Goal: Task Accomplishment & Management: Use online tool/utility

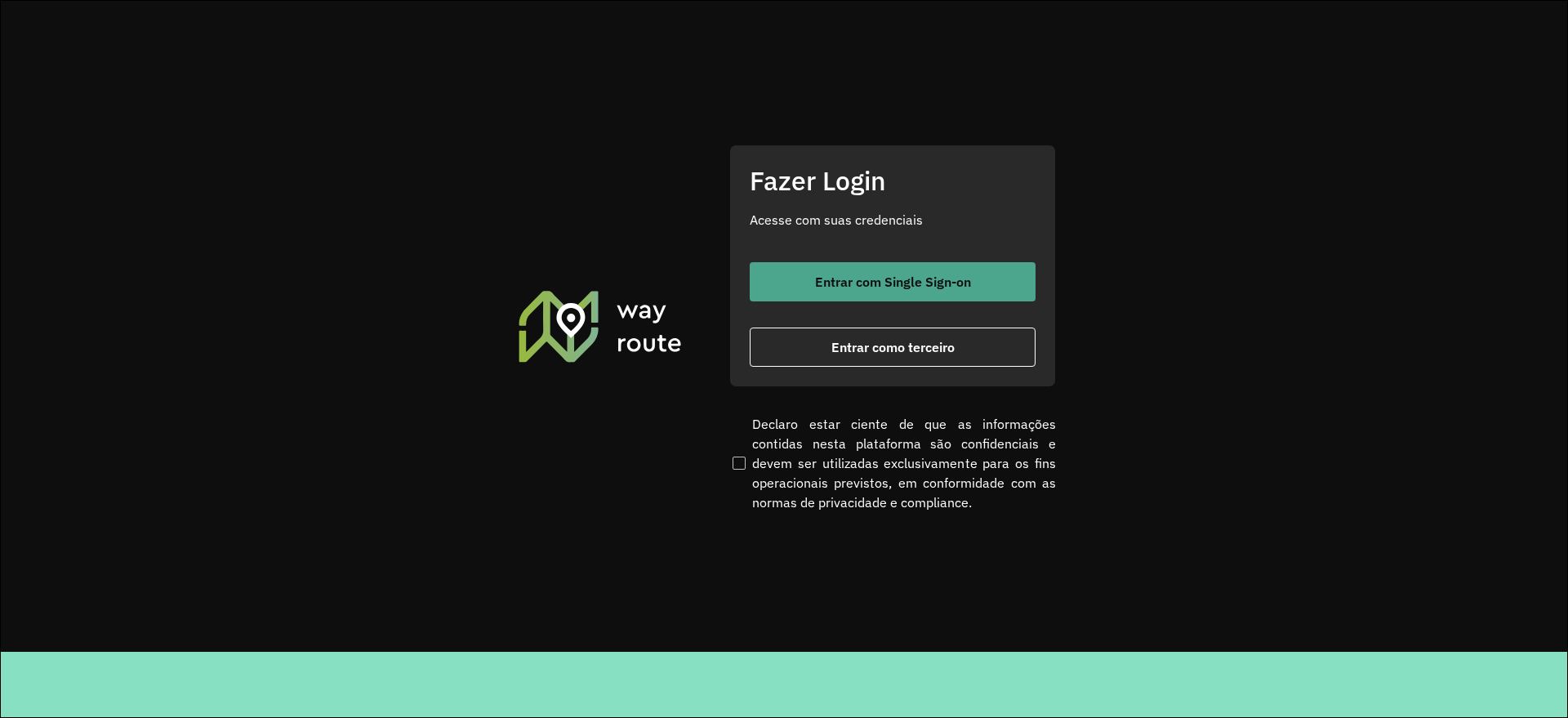
click at [913, 277] on span "Entrar com Single Sign-on" at bounding box center [893, 281] width 156 height 13
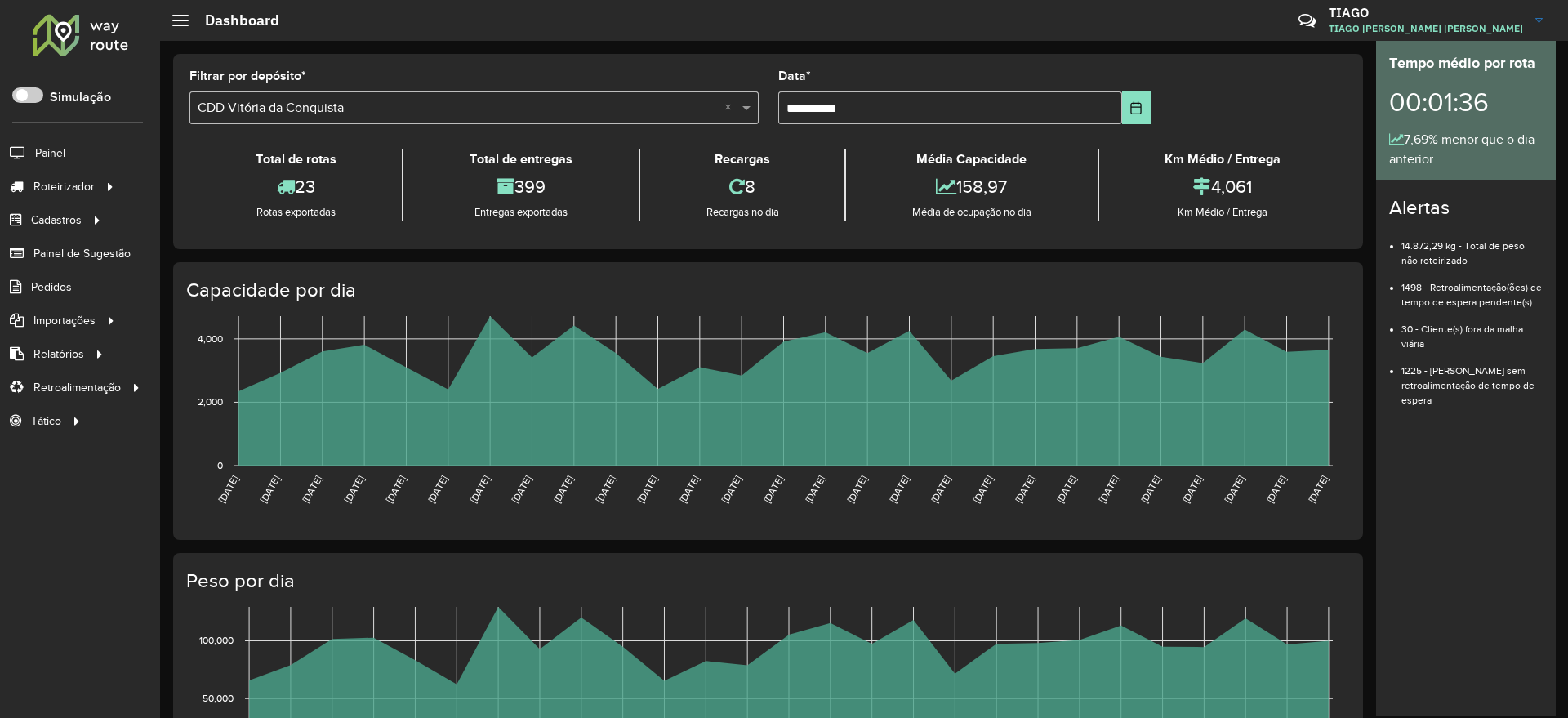
click at [254, 205] on div "Rotas exportadas" at bounding box center [296, 213] width 204 height 16
click at [269, 202] on link "Entregas" at bounding box center [272, 186] width 200 height 33
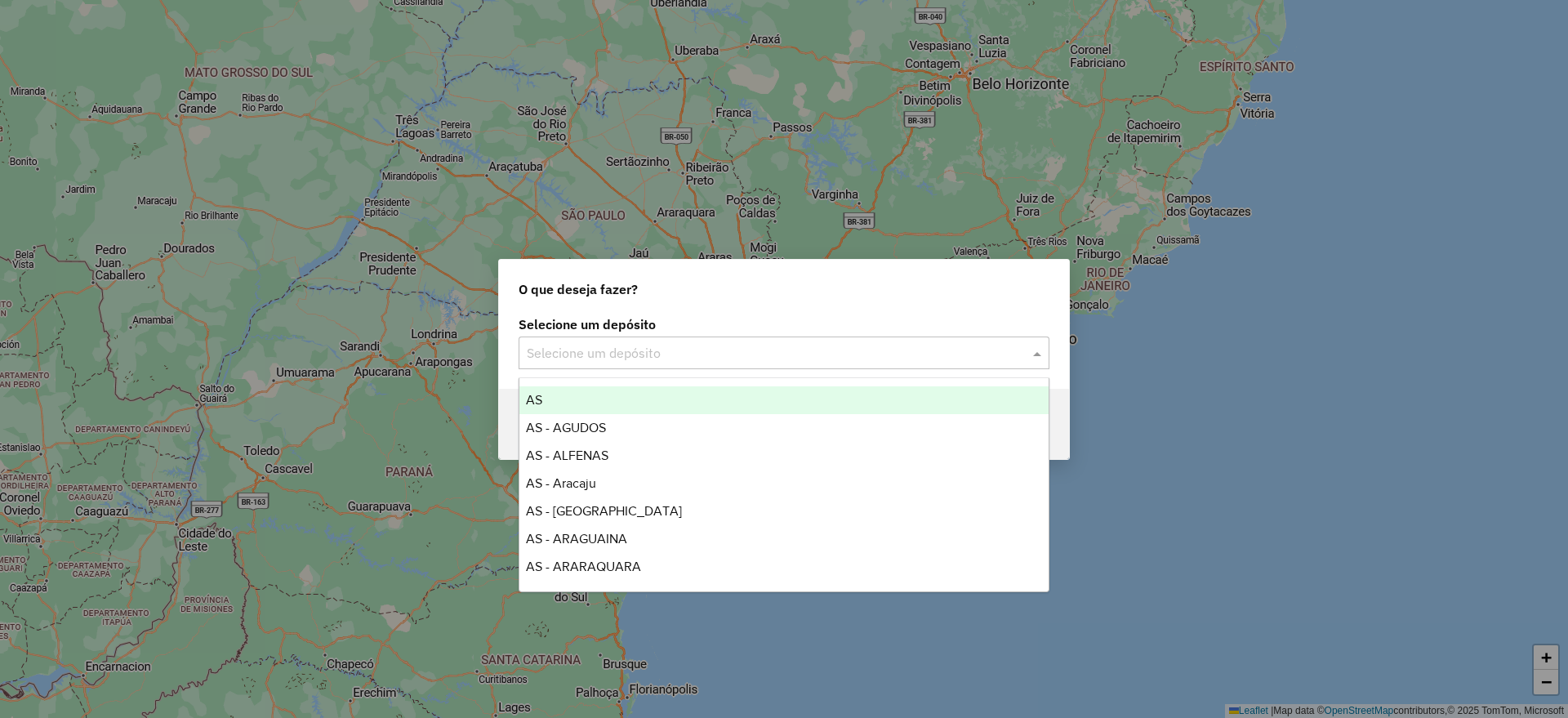
click at [677, 358] on input "text" at bounding box center [767, 354] width 482 height 20
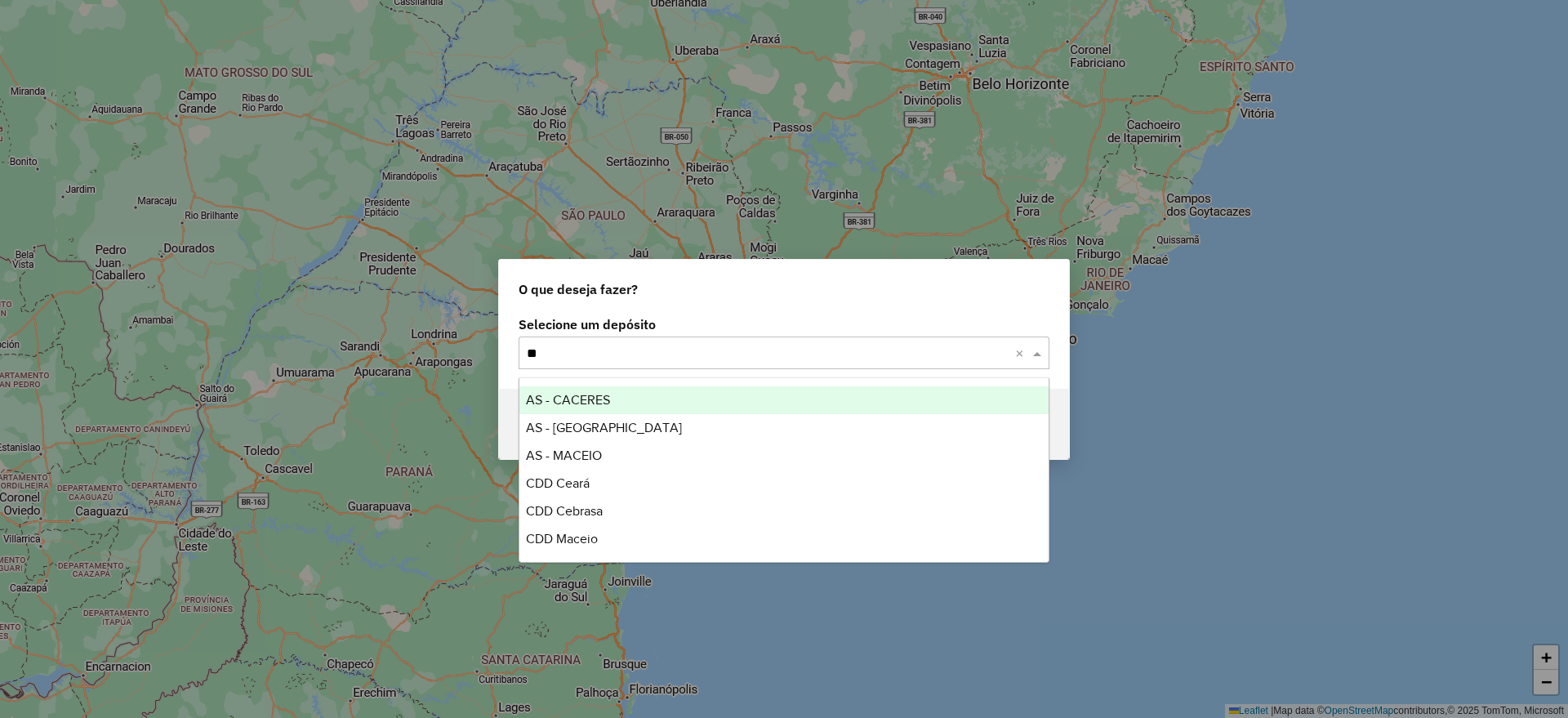
type input "***"
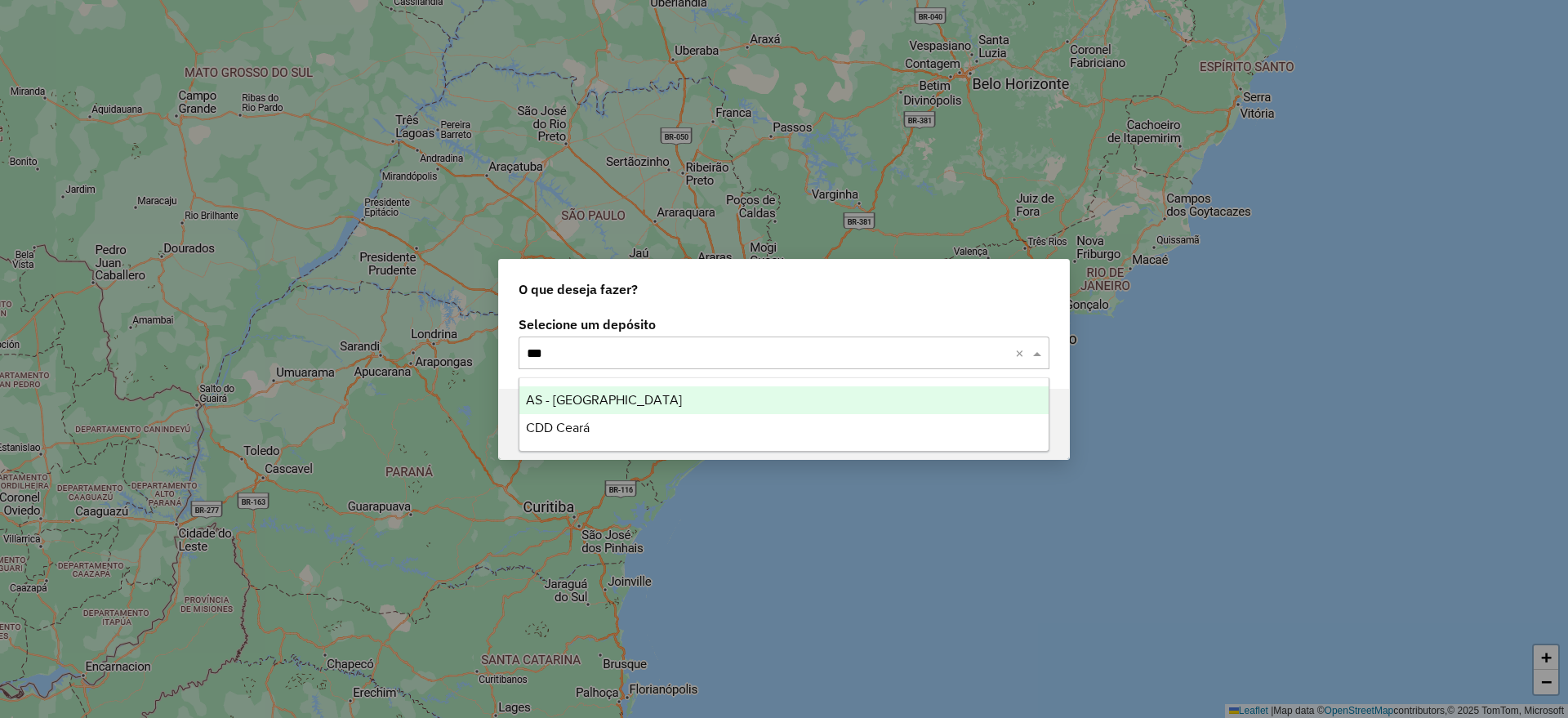
click at [580, 396] on span "AS - Ceará" at bounding box center [604, 399] width 156 height 14
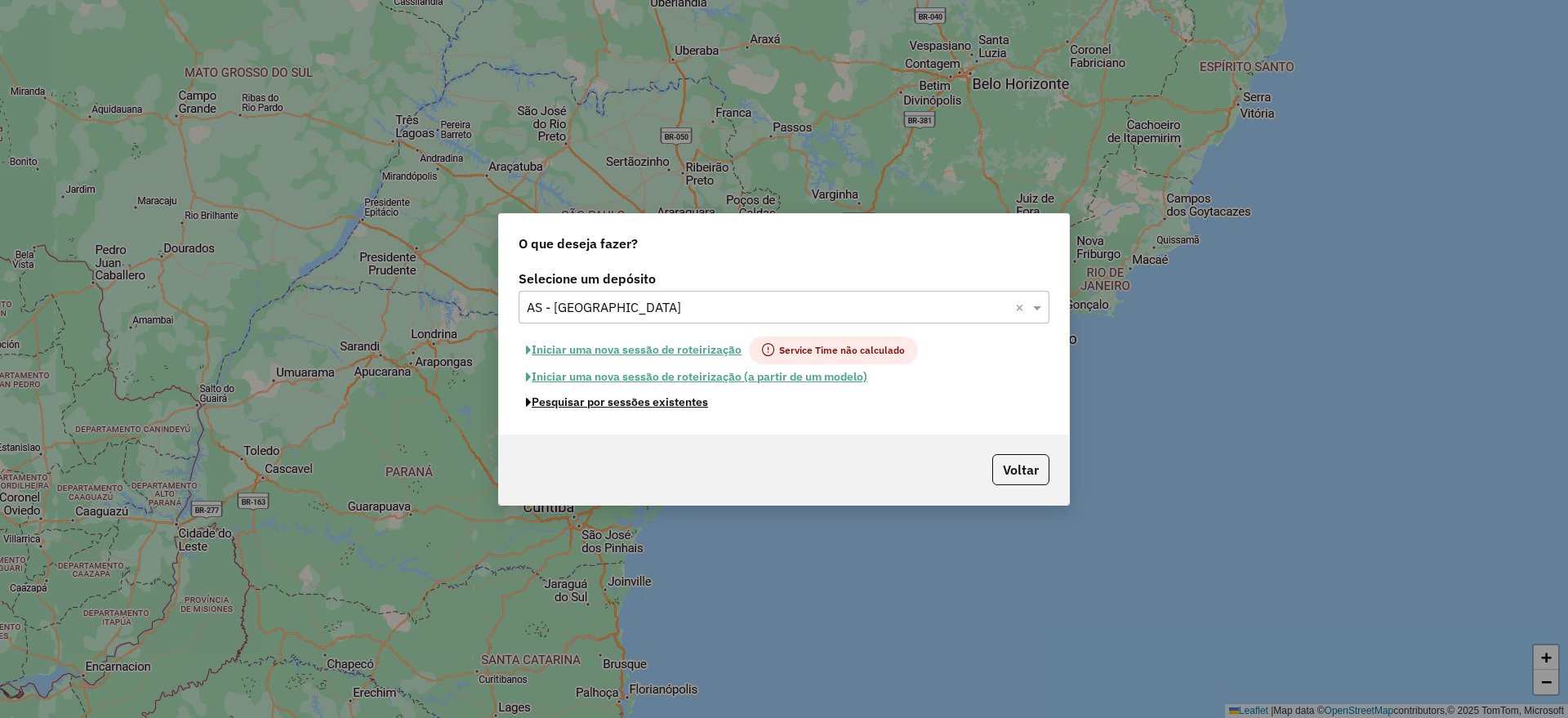
click at [595, 402] on button "Pesquisar por sessões existentes" at bounding box center [617, 402] width 197 height 25
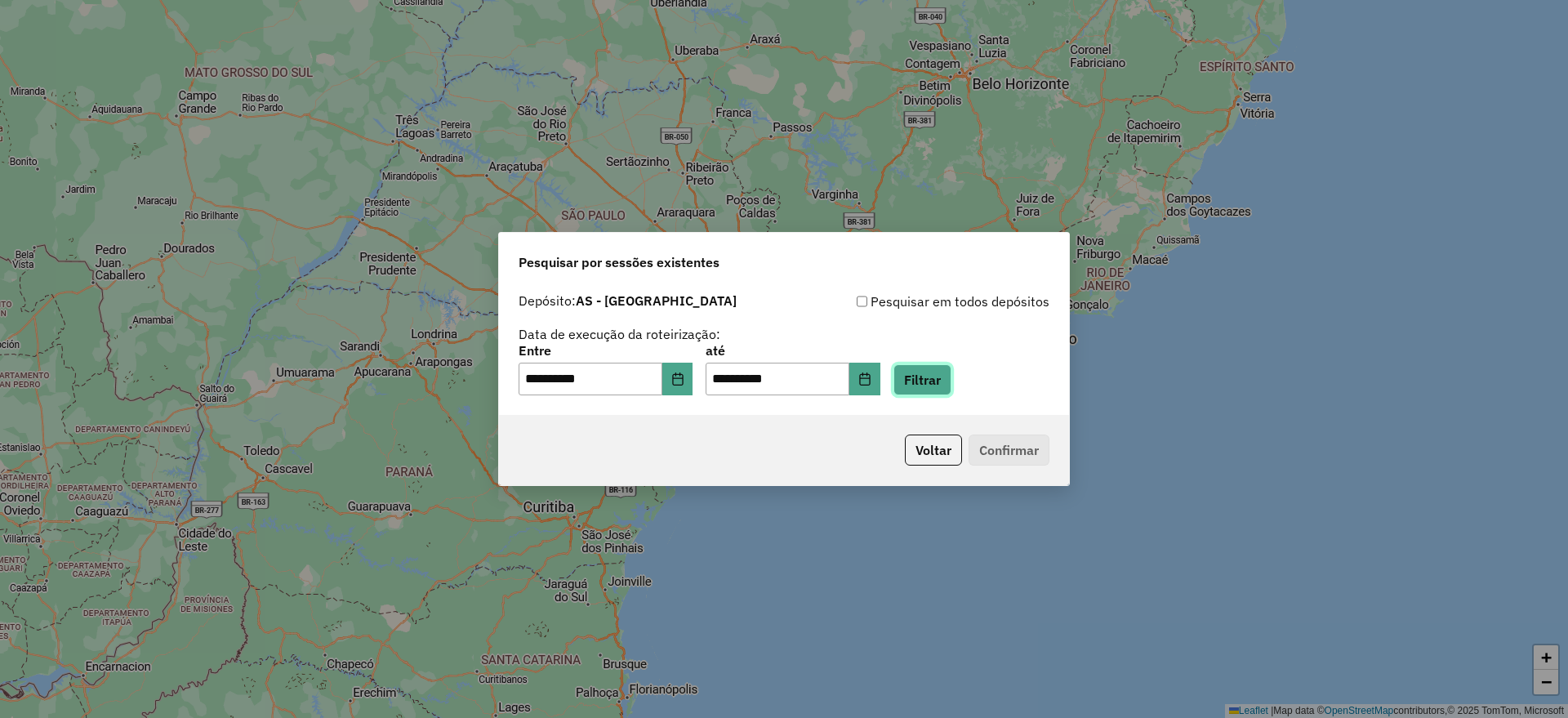
click at [942, 385] on button "Filtrar" at bounding box center [922, 380] width 58 height 31
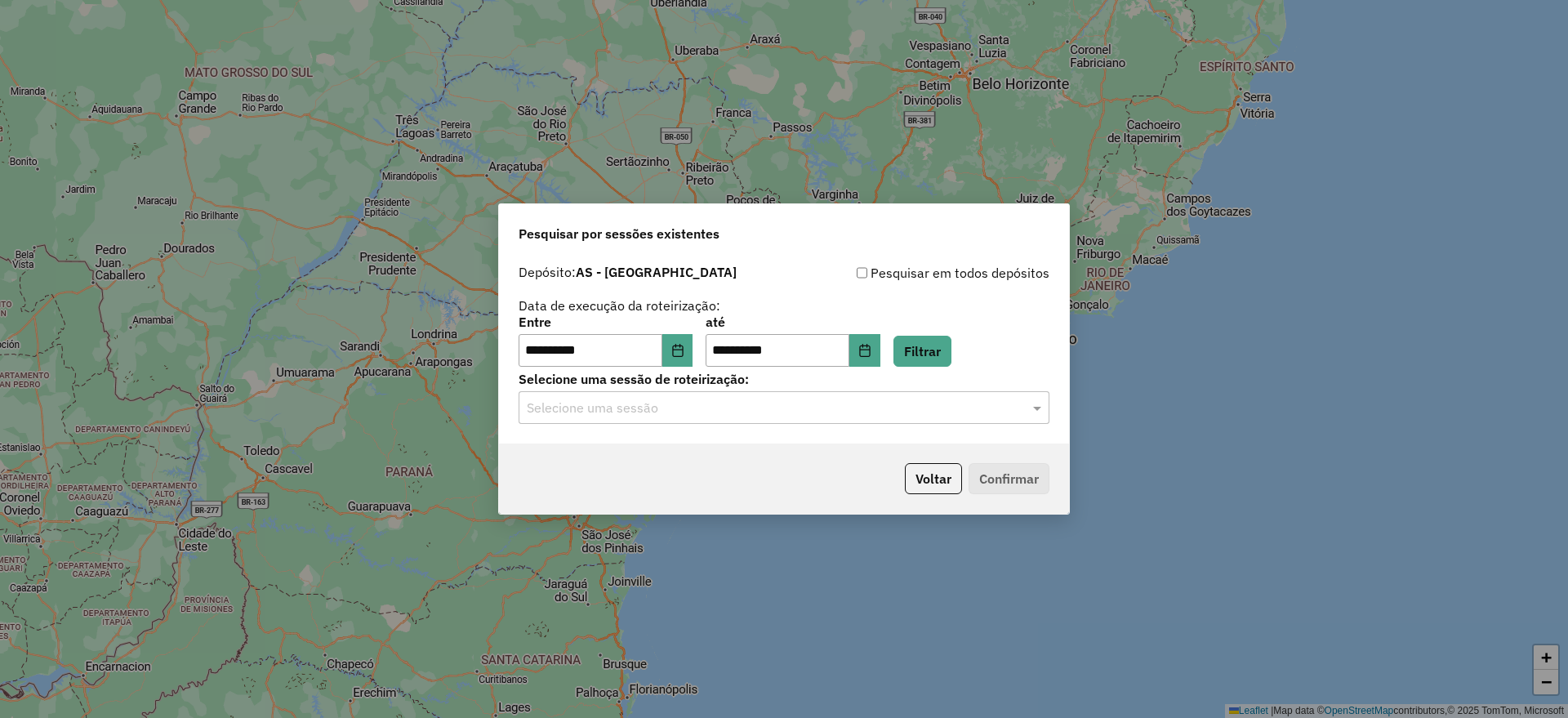
click at [629, 407] on input "text" at bounding box center [767, 409] width 482 height 20
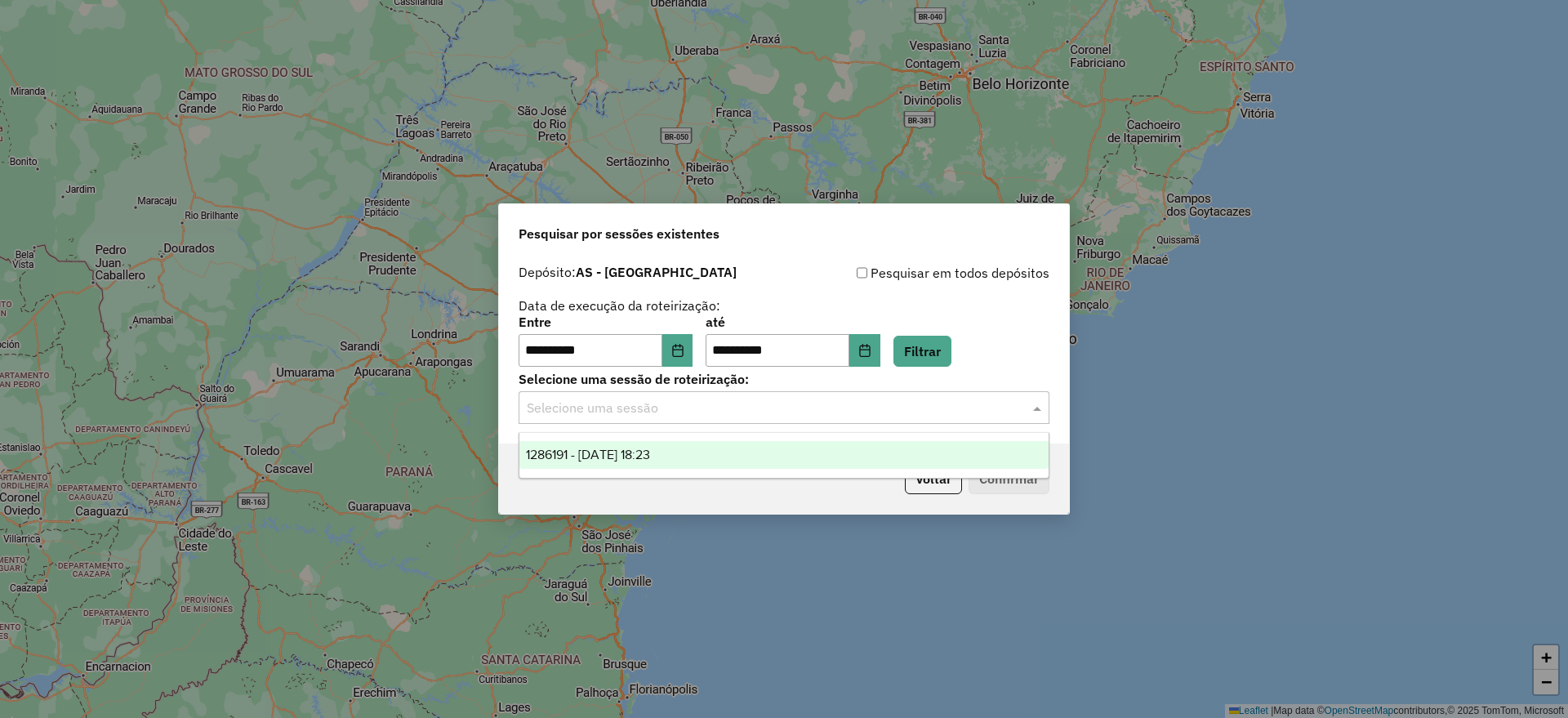
click at [636, 452] on span "1286191 - 01/10/2025 18:23" at bounding box center [588, 454] width 124 height 14
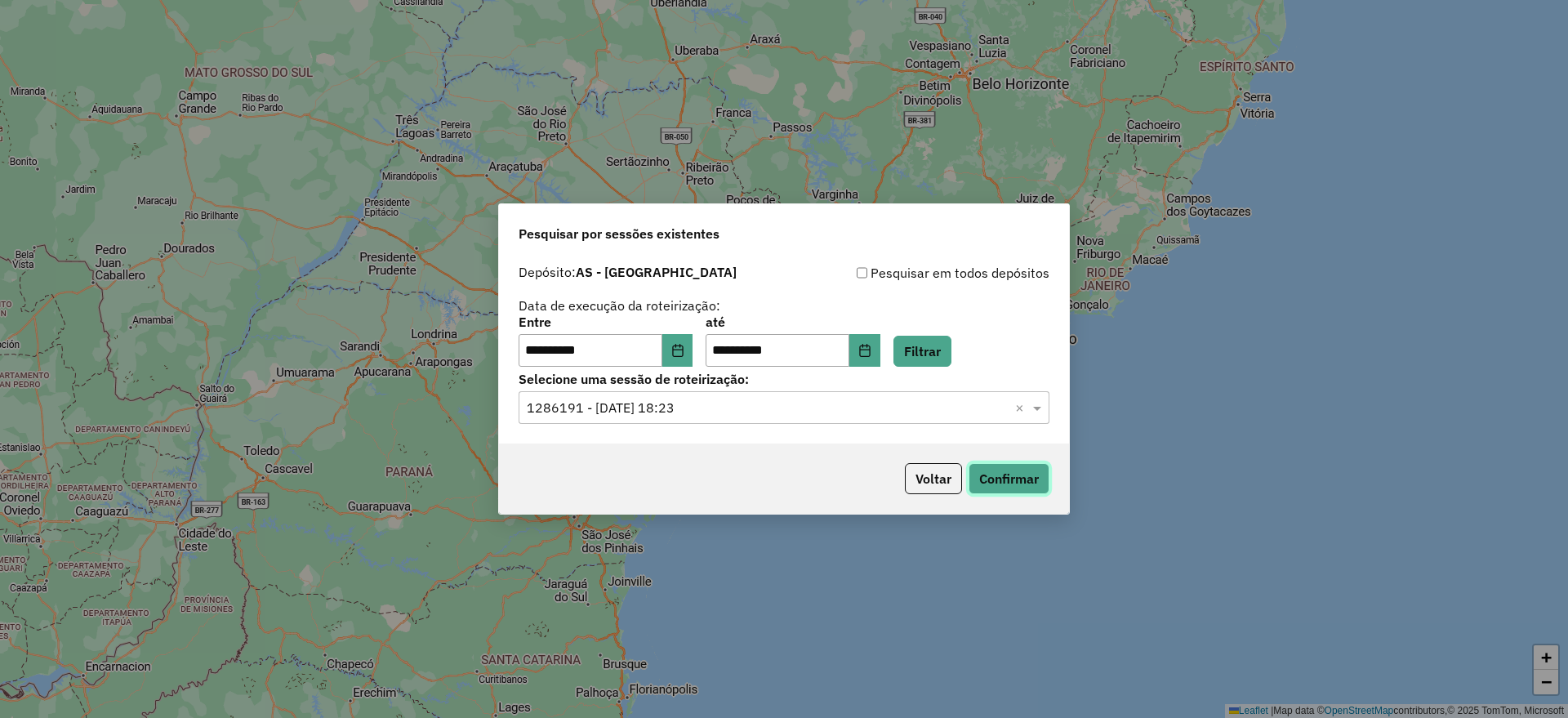
click at [1023, 478] on button "Confirmar" at bounding box center [1008, 478] width 80 height 31
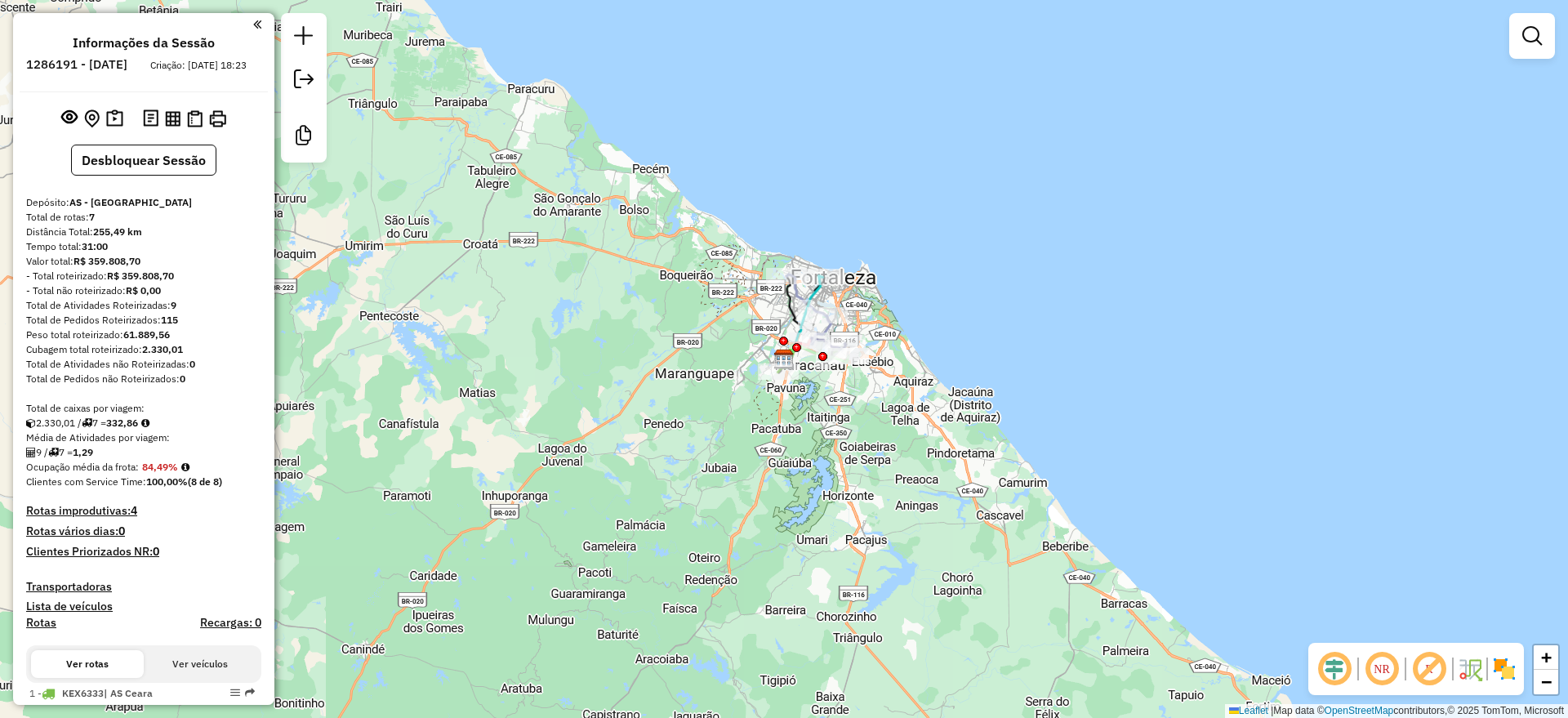
click at [1340, 669] on em at bounding box center [1334, 668] width 39 height 39
click at [1430, 666] on em at bounding box center [1429, 668] width 39 height 39
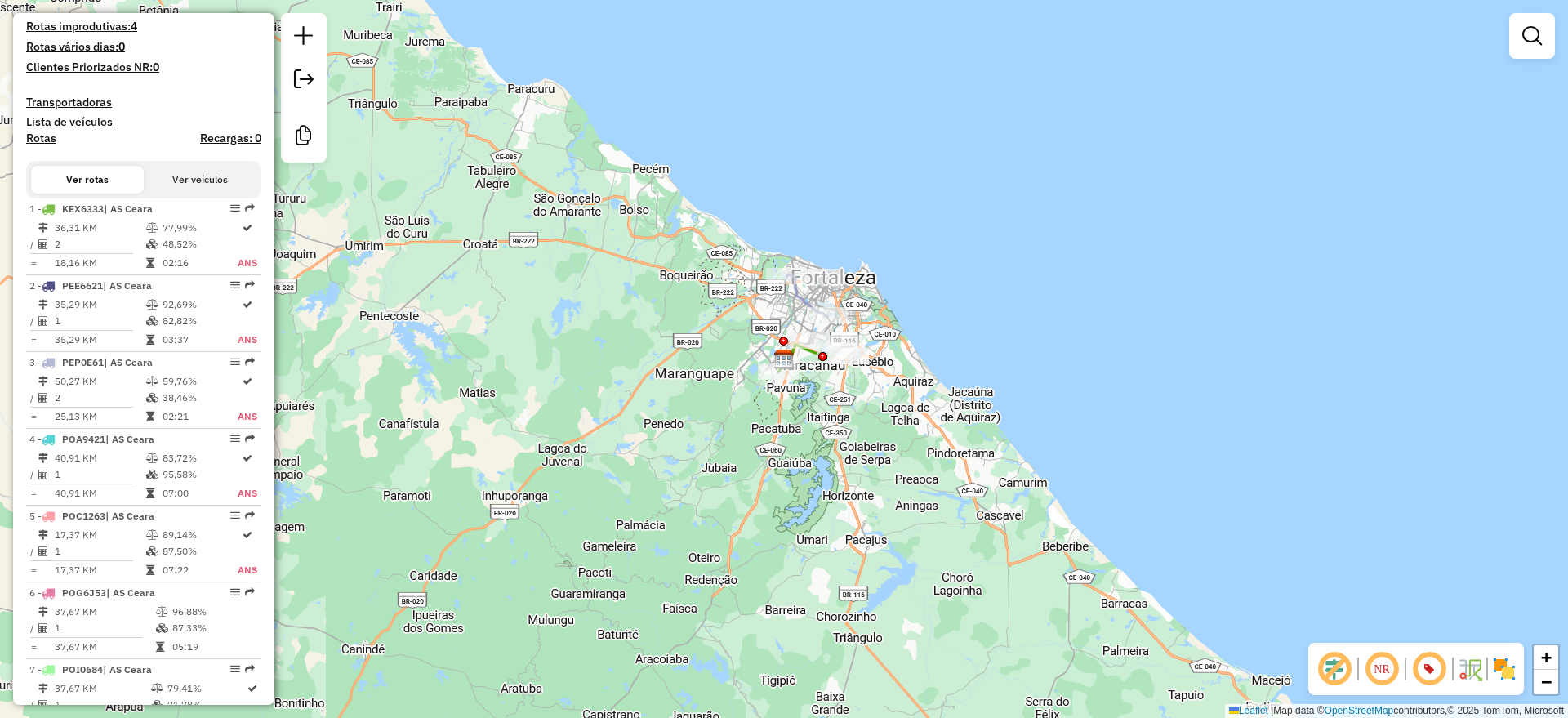
scroll to position [558, 0]
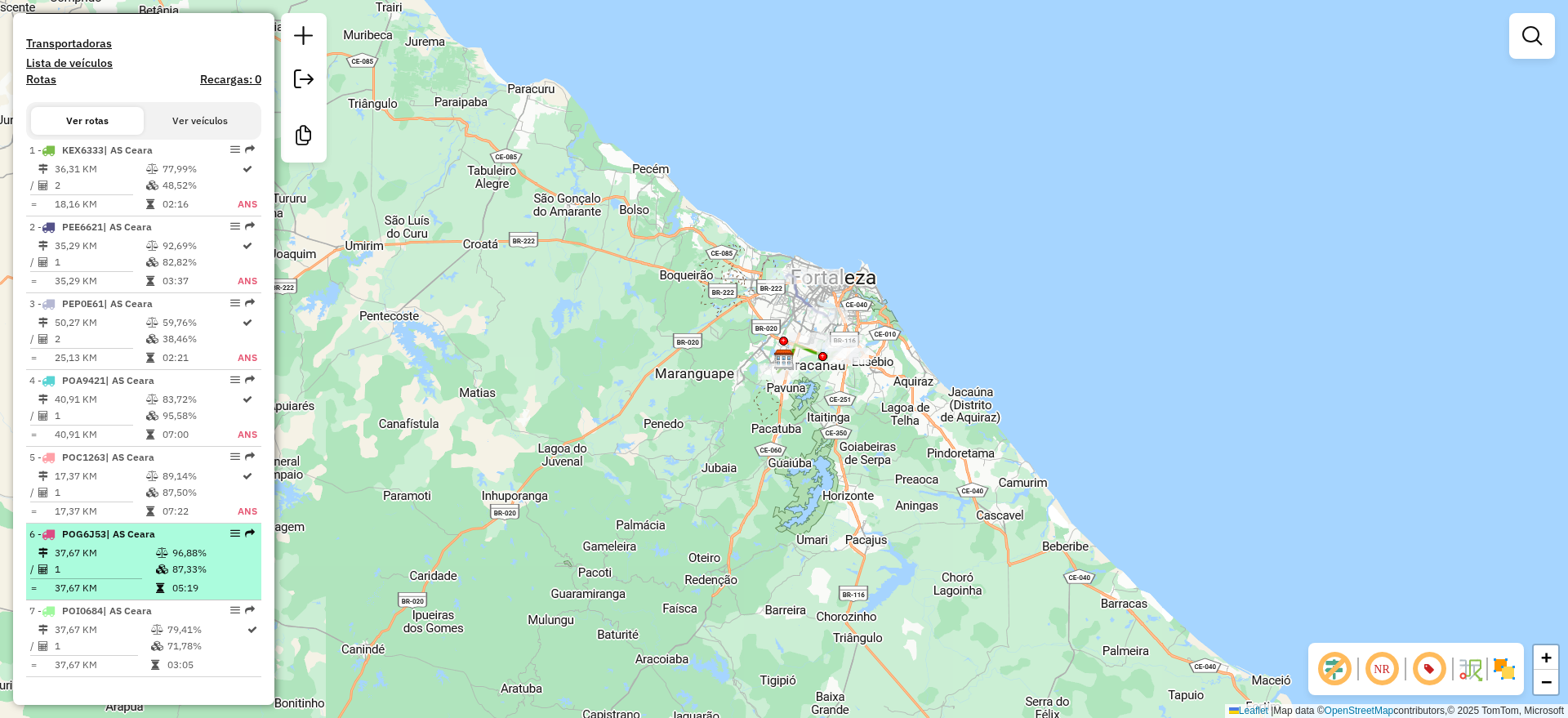
click at [193, 541] on div "6 - POG6J53 | AS Ceara" at bounding box center [116, 534] width 173 height 14
select select "**********"
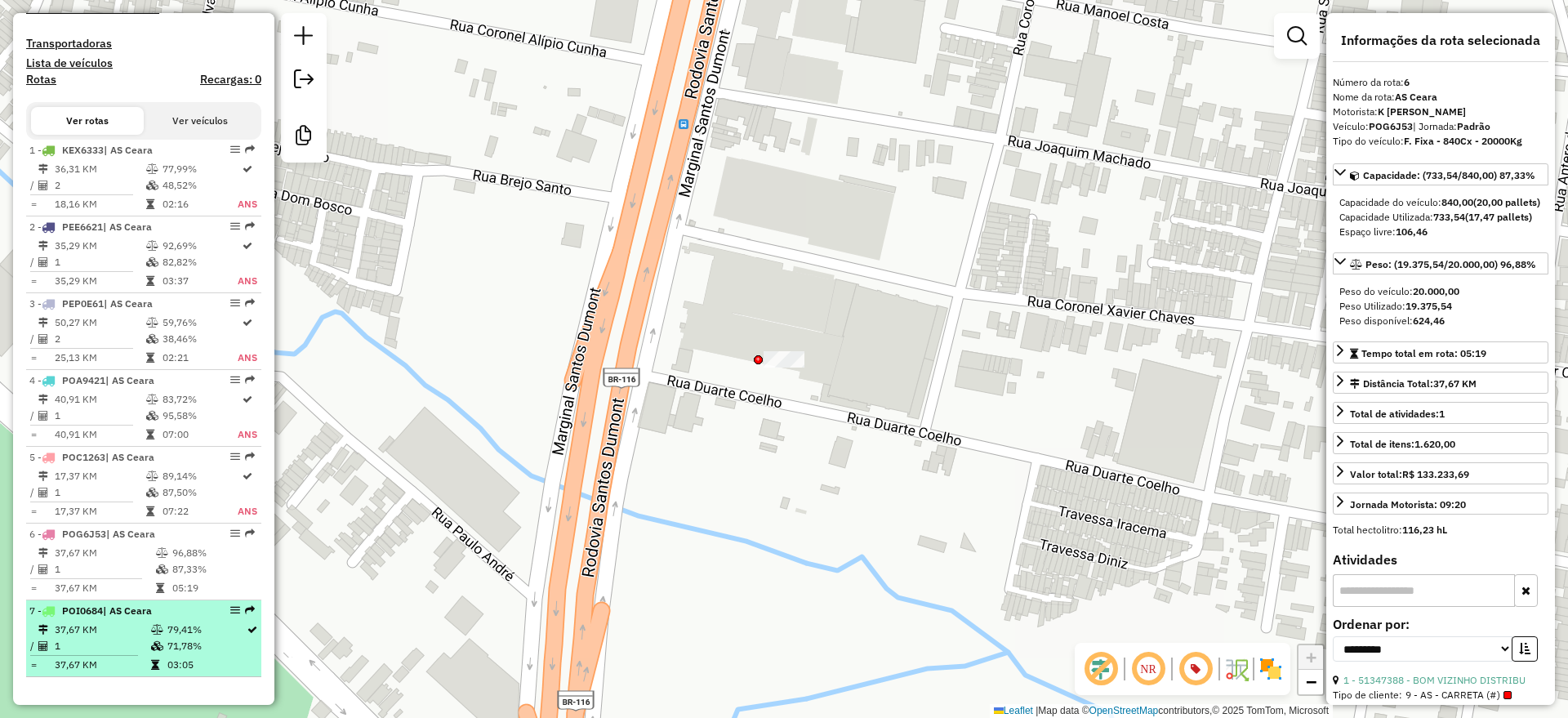
click at [166, 649] on td "71,78%" at bounding box center [206, 646] width 80 height 16
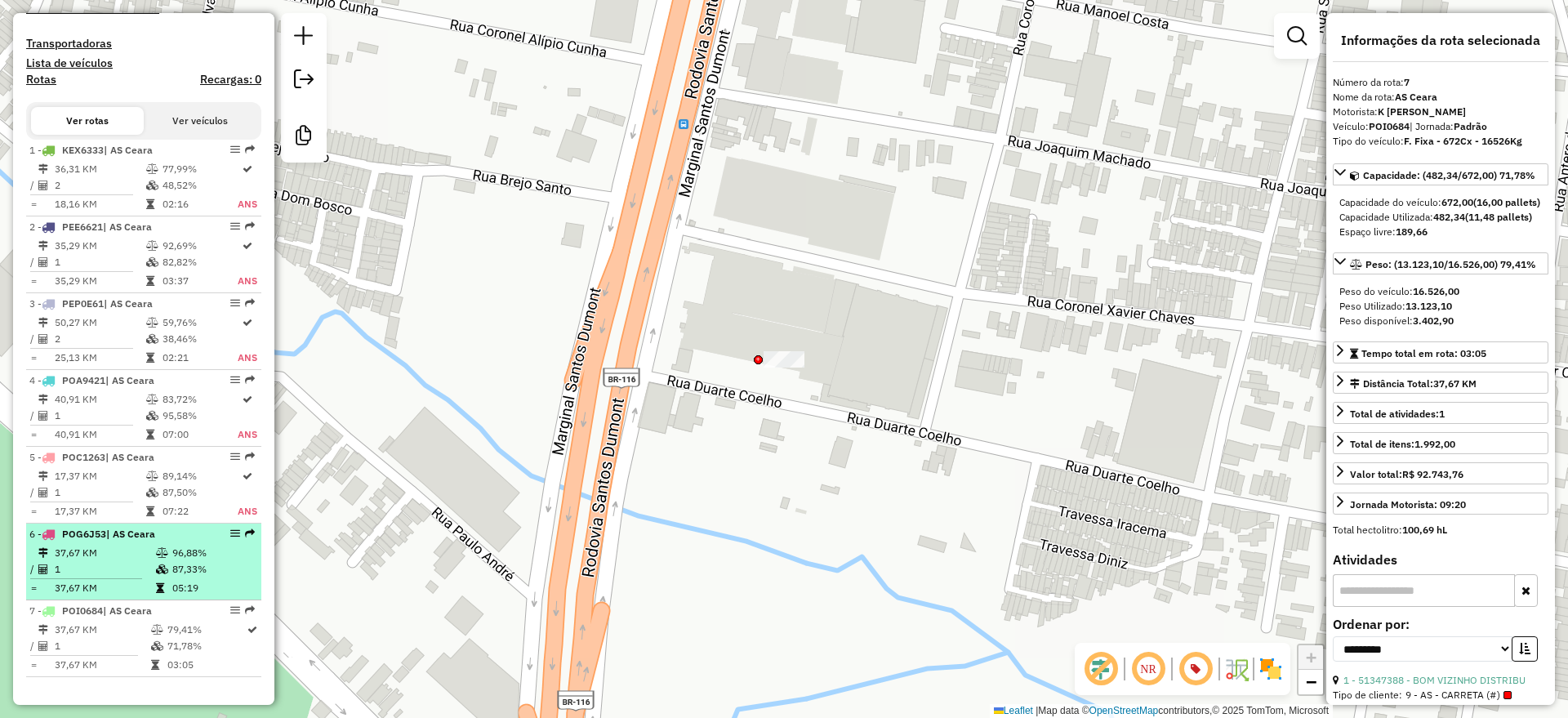
click at [147, 558] on td "37,67 KM" at bounding box center [105, 553] width 101 height 16
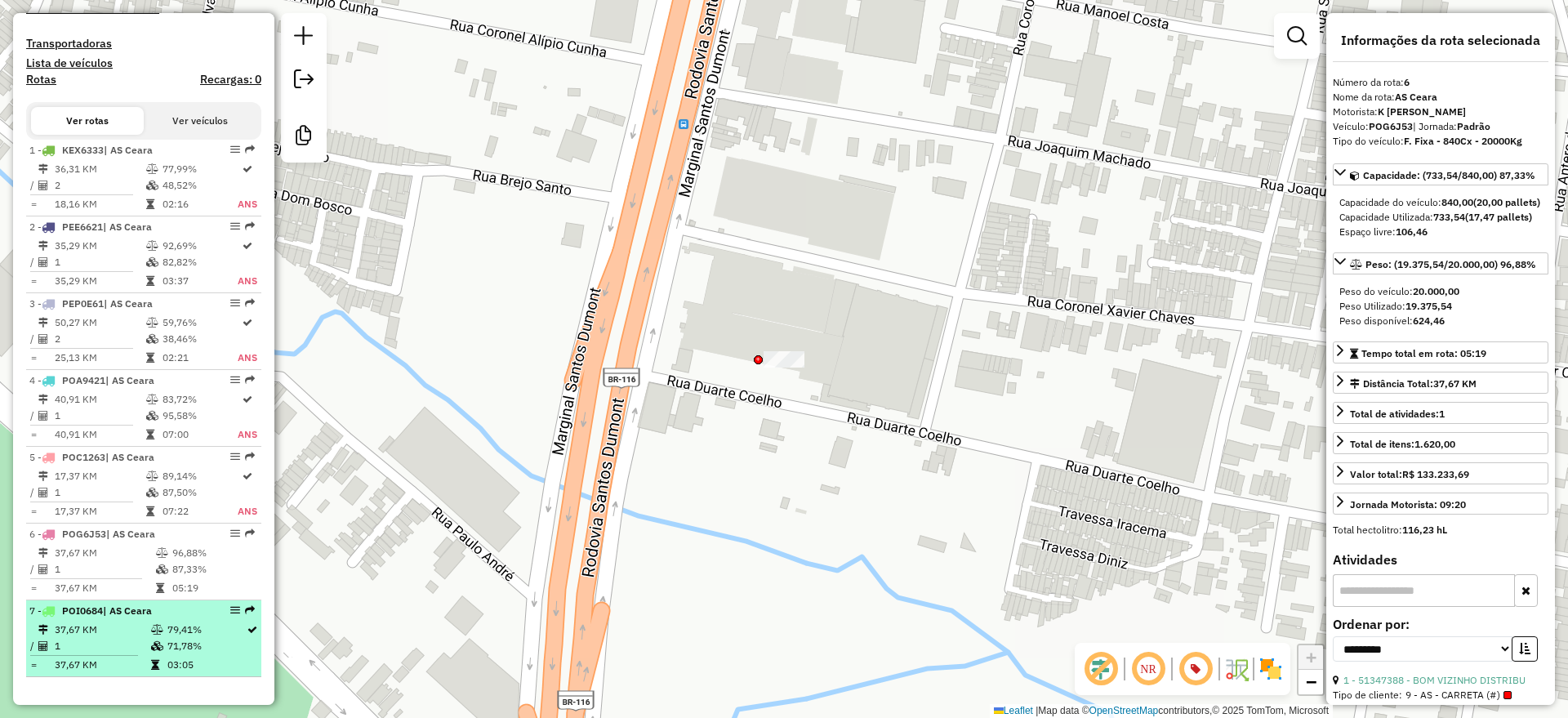
click at [173, 625] on td "79,41%" at bounding box center [206, 629] width 80 height 16
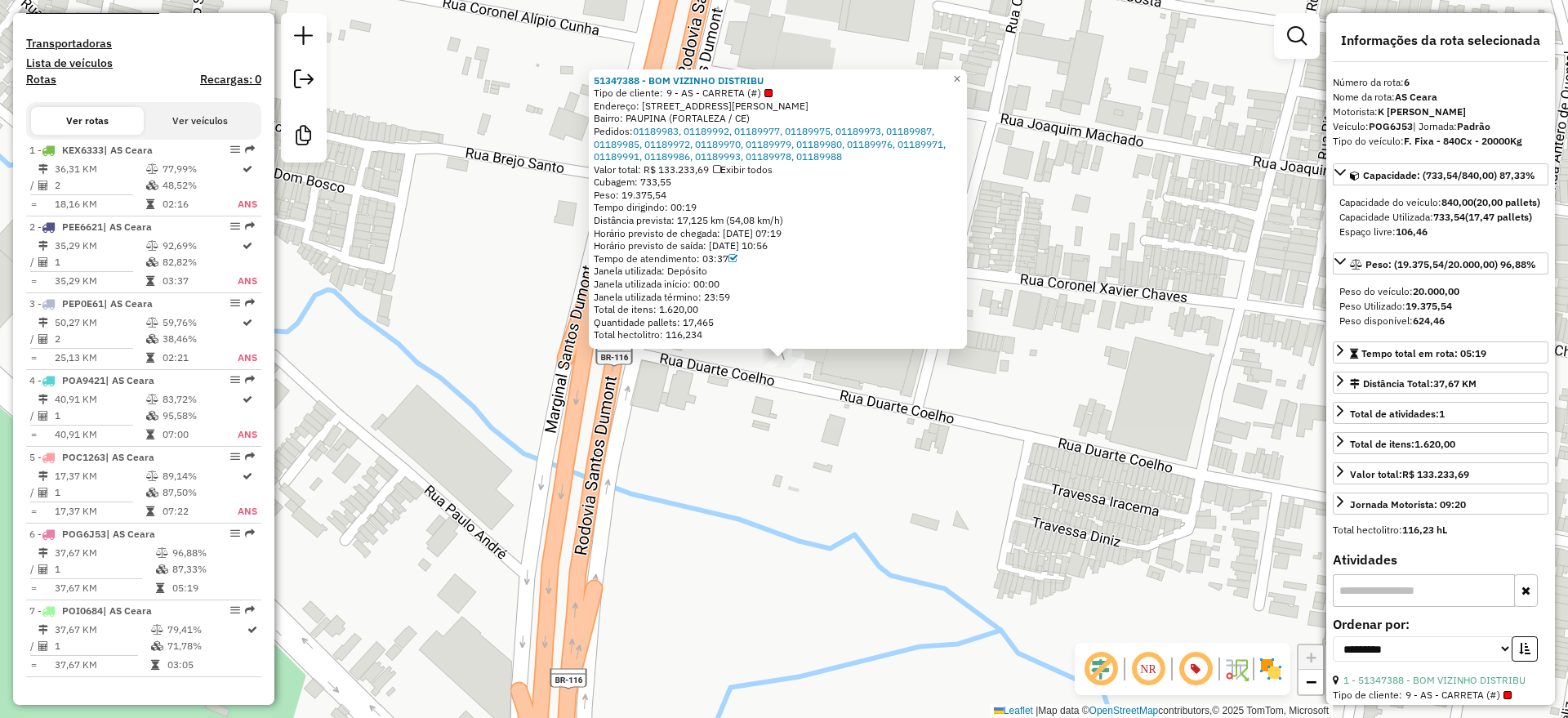
click at [759, 411] on div "51347388 - BOM VIZINHO DISTRIBU Tipo de cliente: 9 - AS - CARRETA (#) Endereço:…" at bounding box center [784, 359] width 1568 height 718
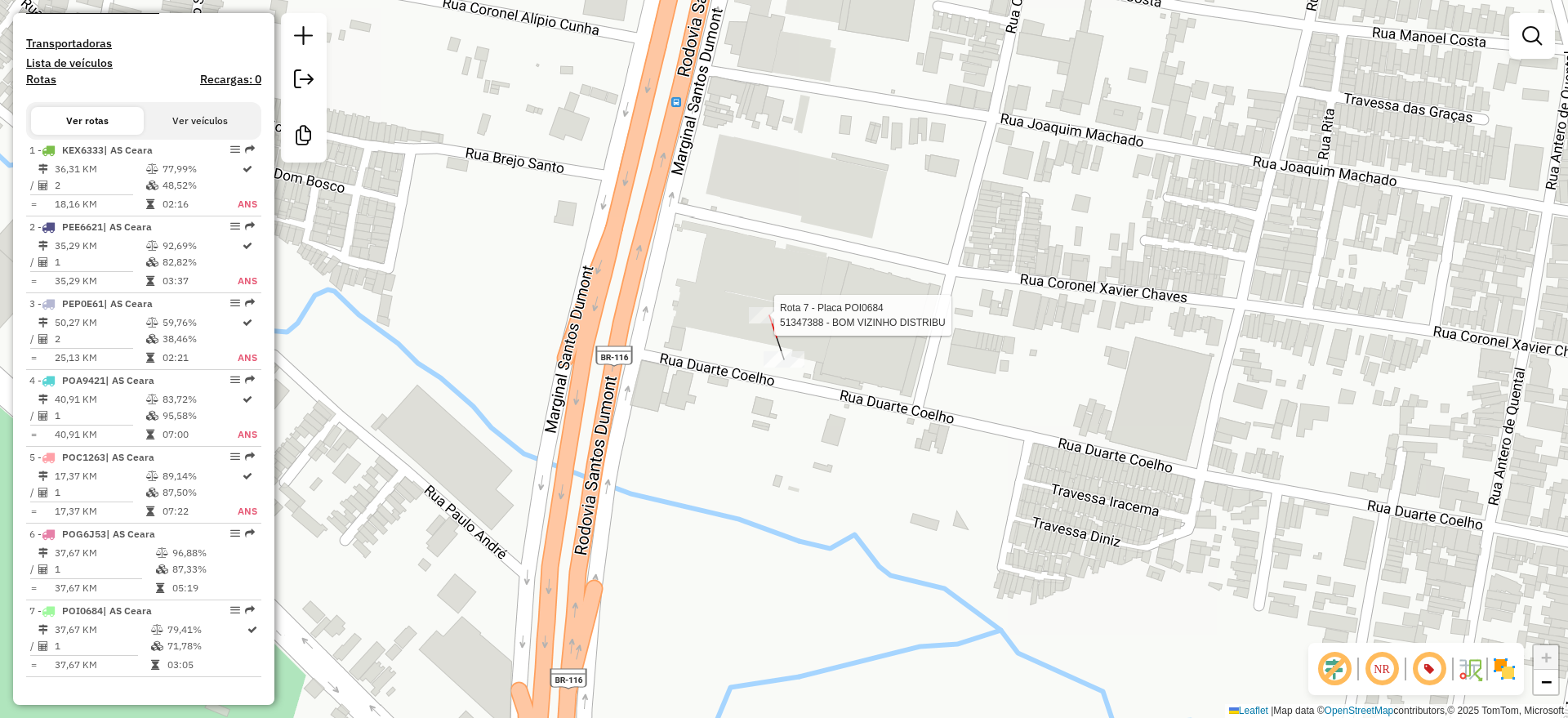
select select "**********"
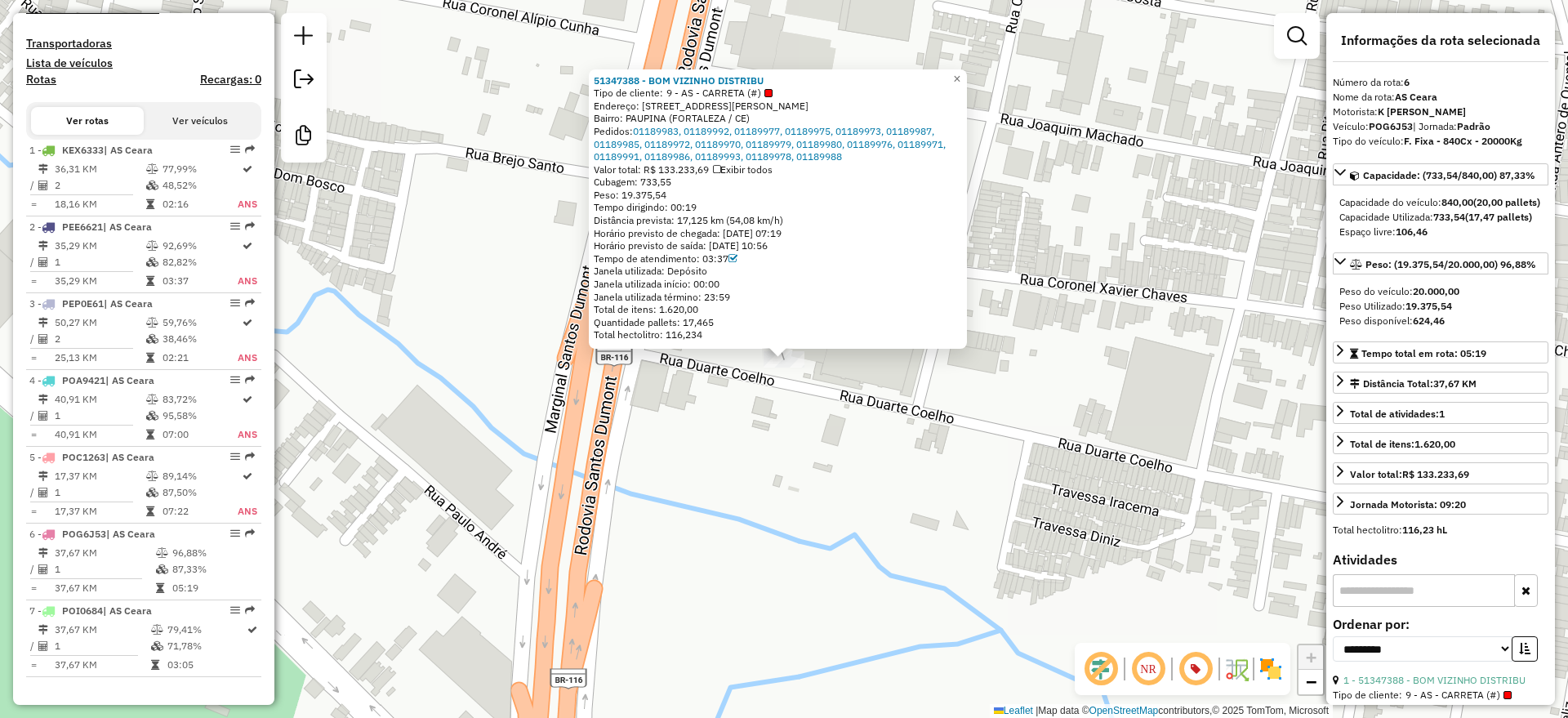
click at [788, 402] on div "51347388 - BOM VIZINHO DISTRIBU Tipo de cliente: 9 - AS - CARRETA (#) Endereço:…" at bounding box center [784, 359] width 1568 height 718
click at [694, 425] on div "51347388 - BOM VIZINHO DISTRIBU Tipo de cliente: 9 - AS - CARRETA (#) Endereço:…" at bounding box center [784, 359] width 1568 height 718
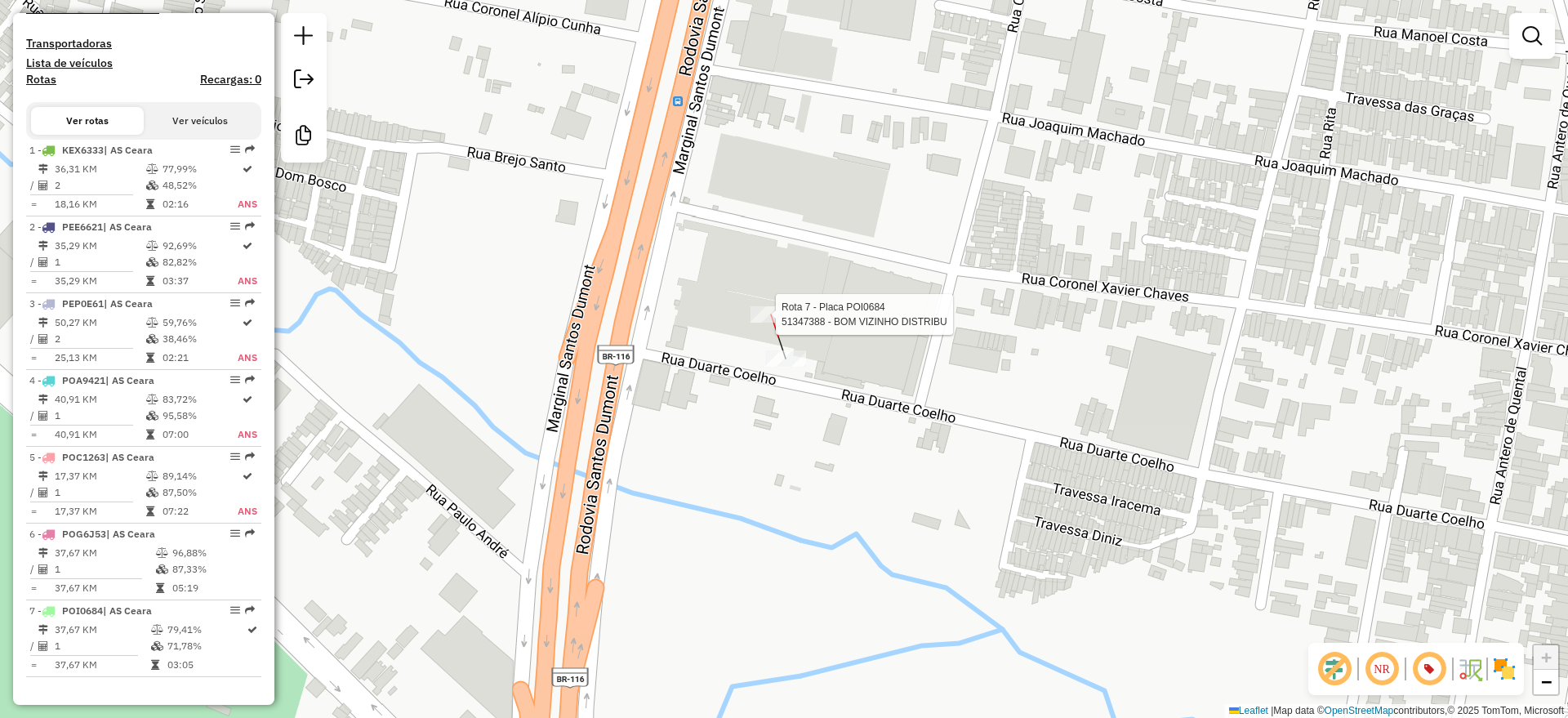
select select "**********"
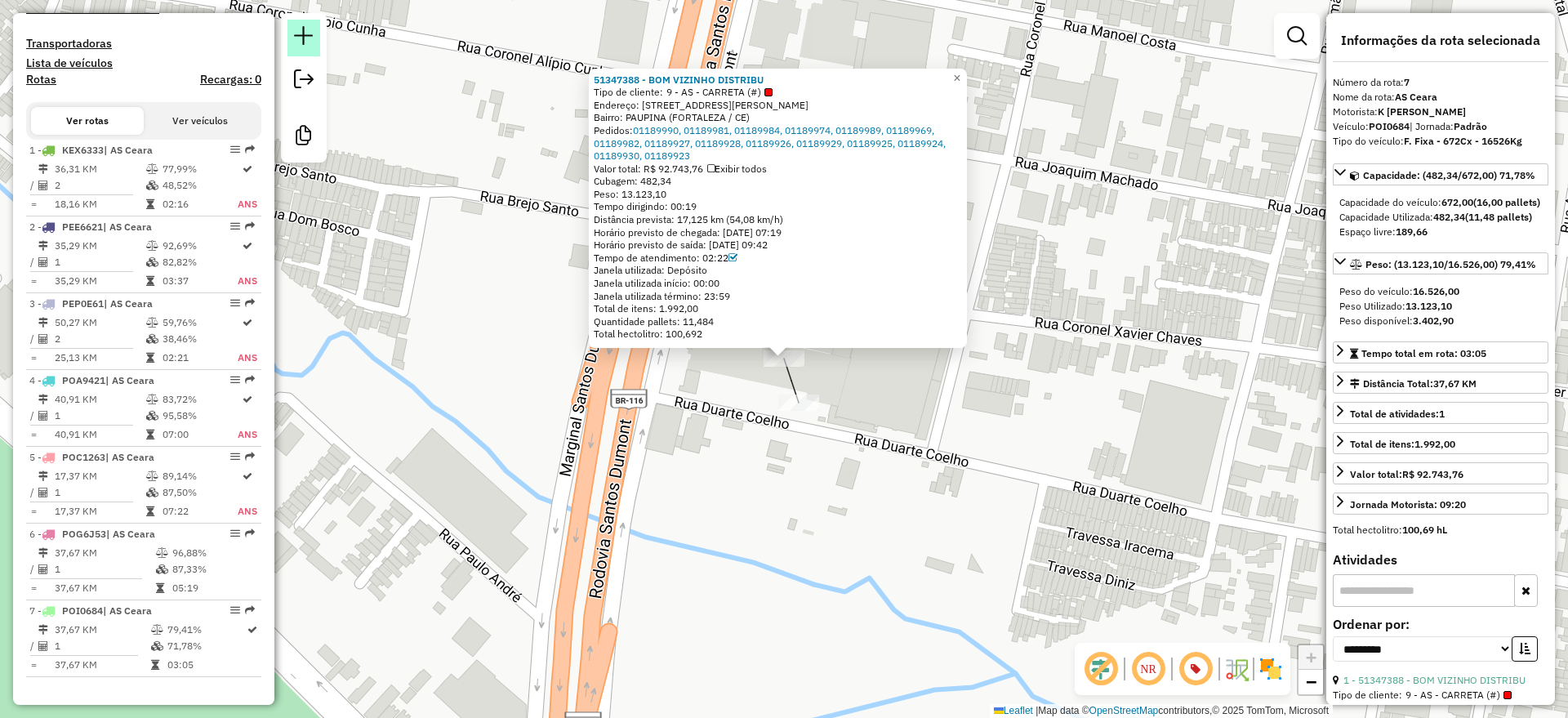
click at [301, 30] on em at bounding box center [304, 36] width 20 height 20
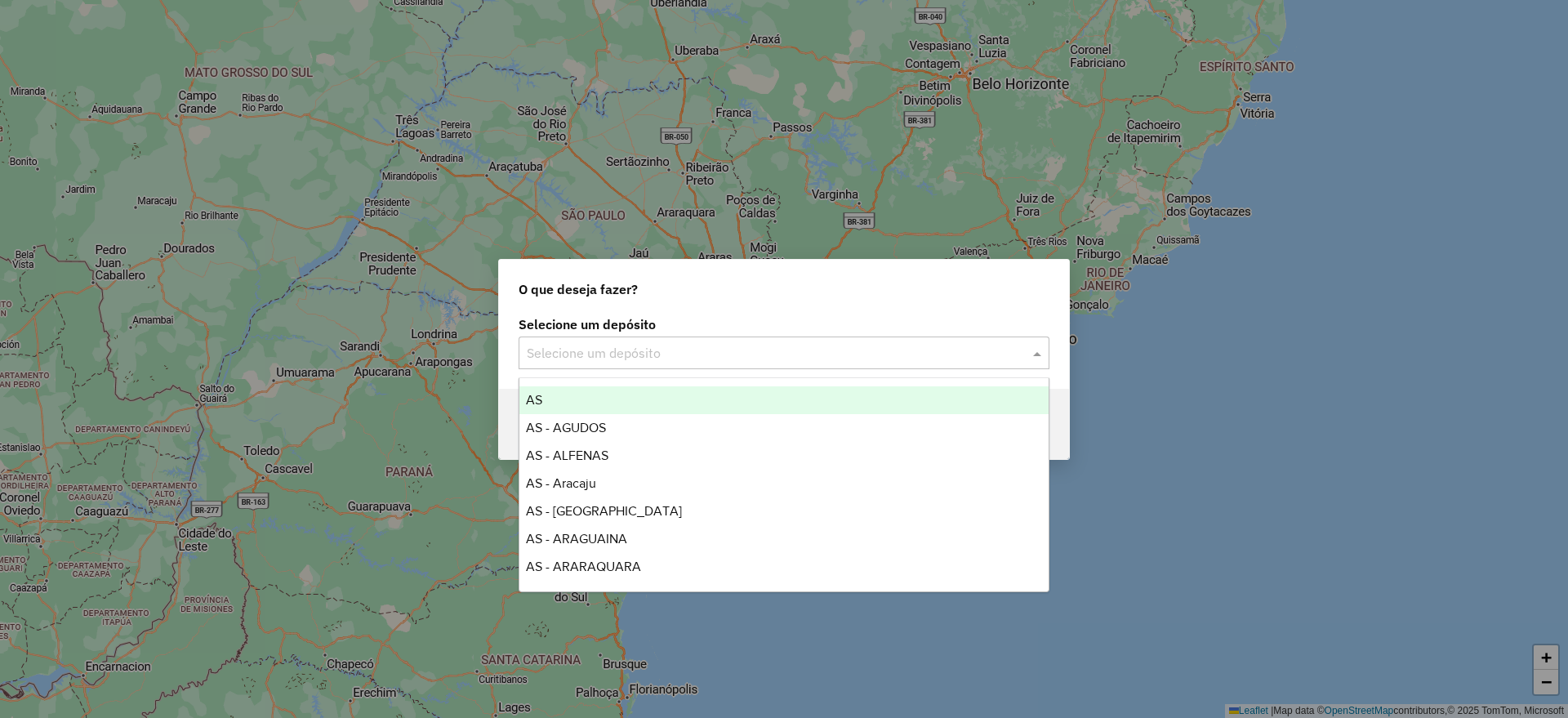
click at [652, 350] on input "text" at bounding box center [767, 354] width 482 height 20
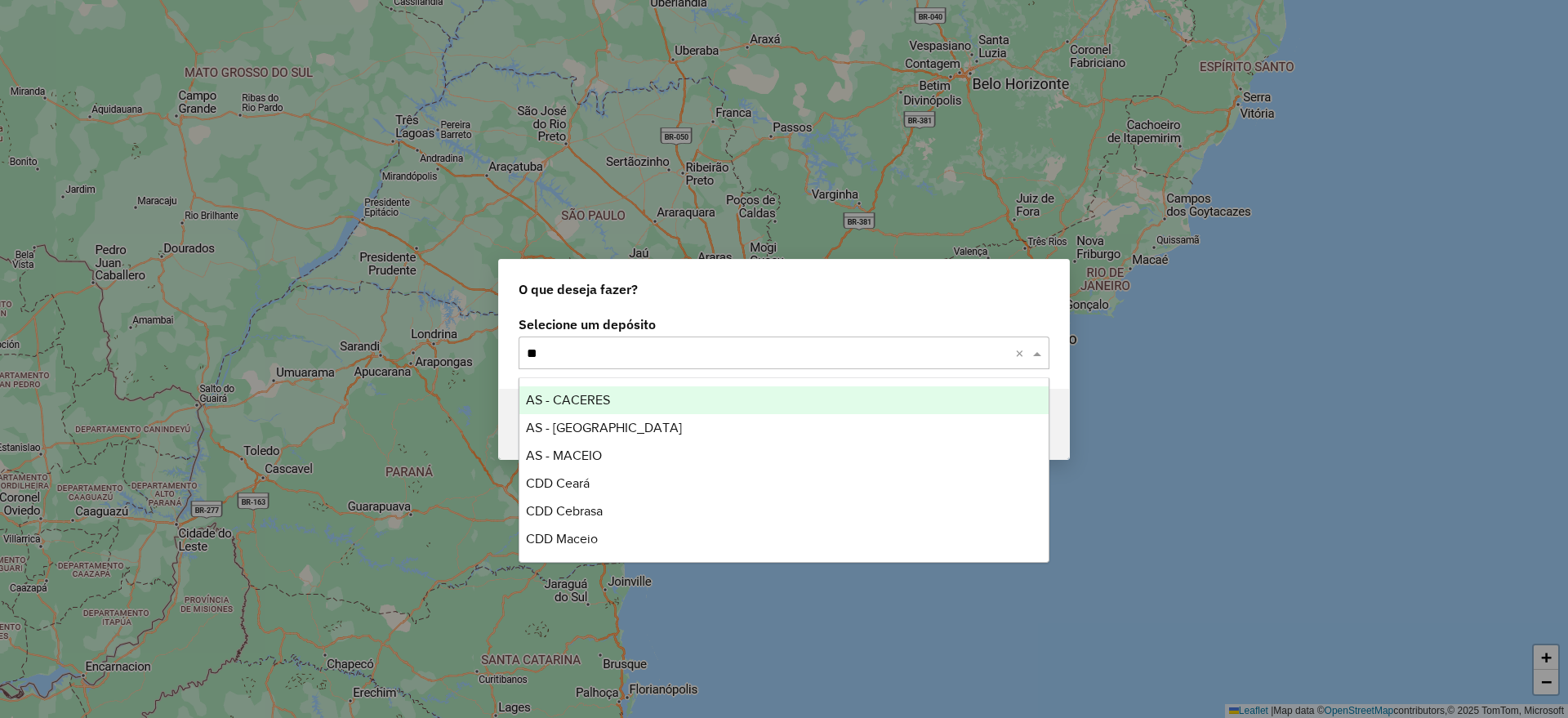
type input "***"
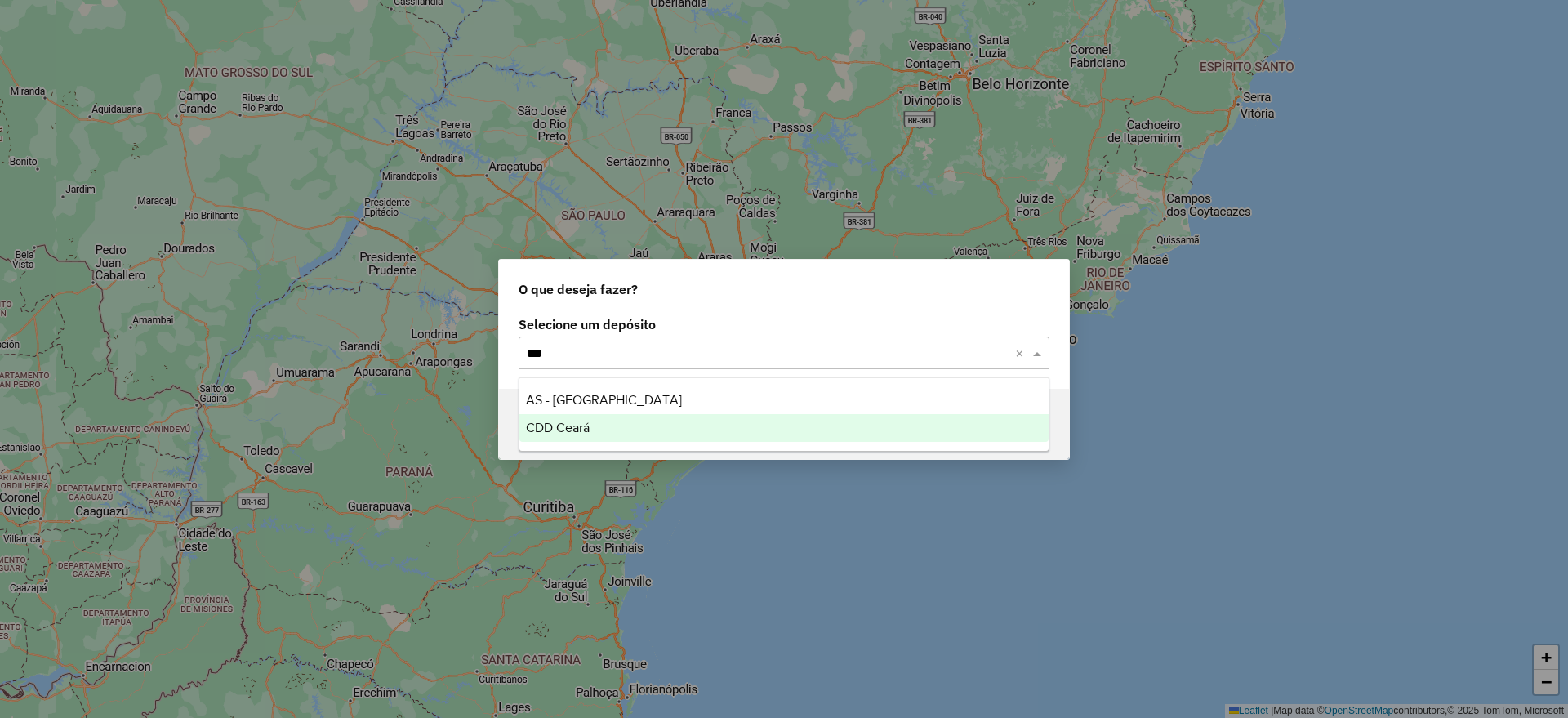
click at [568, 422] on span "CDD Ceará" at bounding box center [558, 427] width 63 height 14
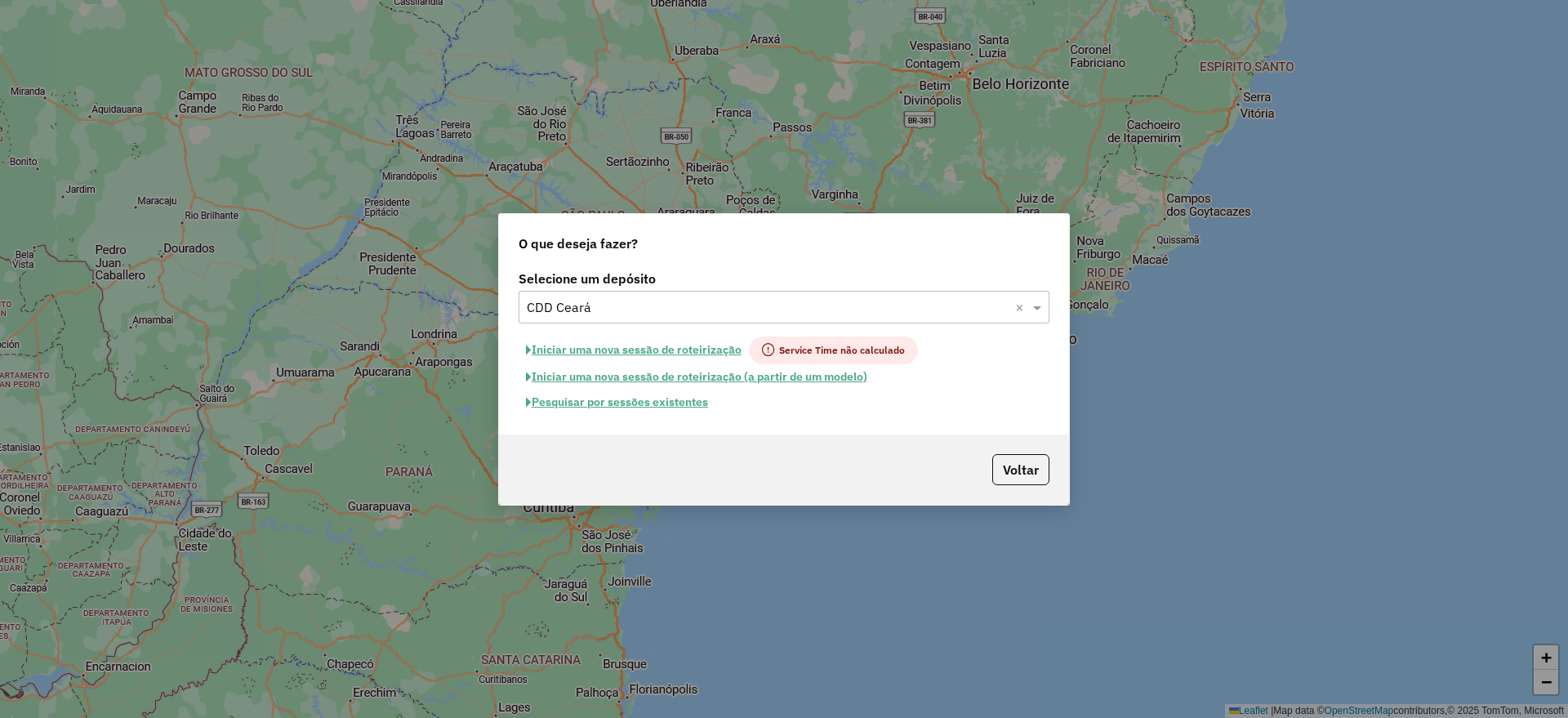
click at [616, 408] on button "Pesquisar por sessões existentes" at bounding box center [617, 402] width 197 height 25
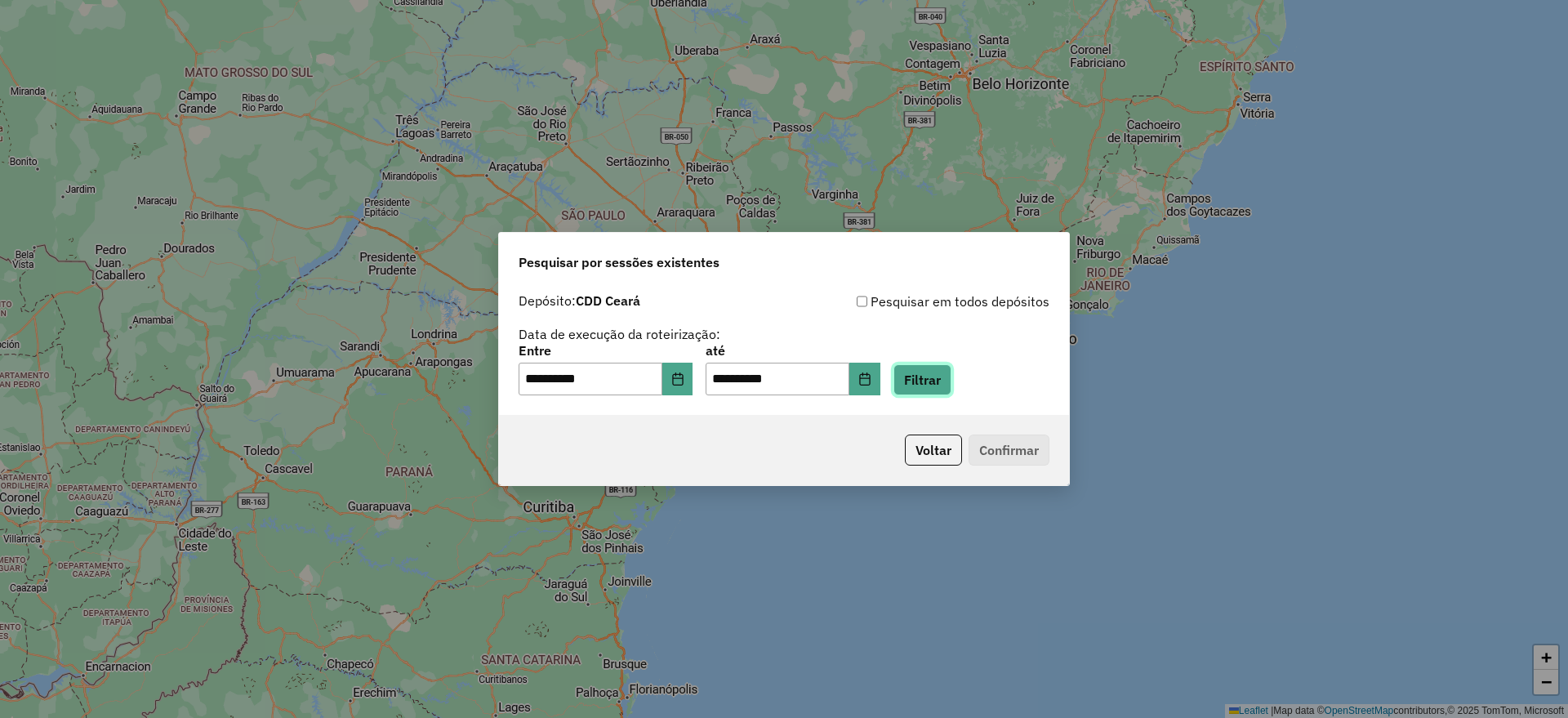
click at [936, 389] on button "Filtrar" at bounding box center [922, 380] width 58 height 31
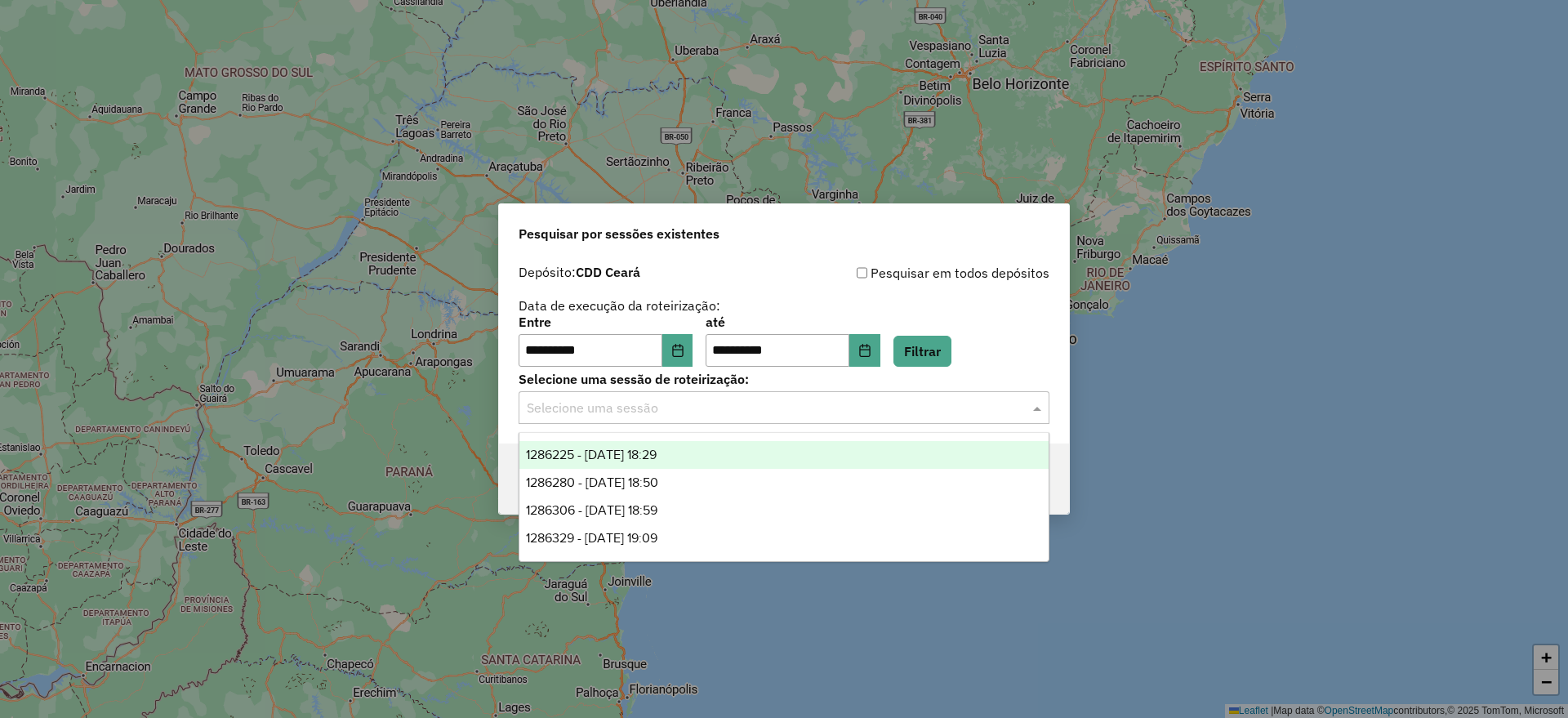
click at [674, 404] on input "text" at bounding box center [767, 409] width 482 height 20
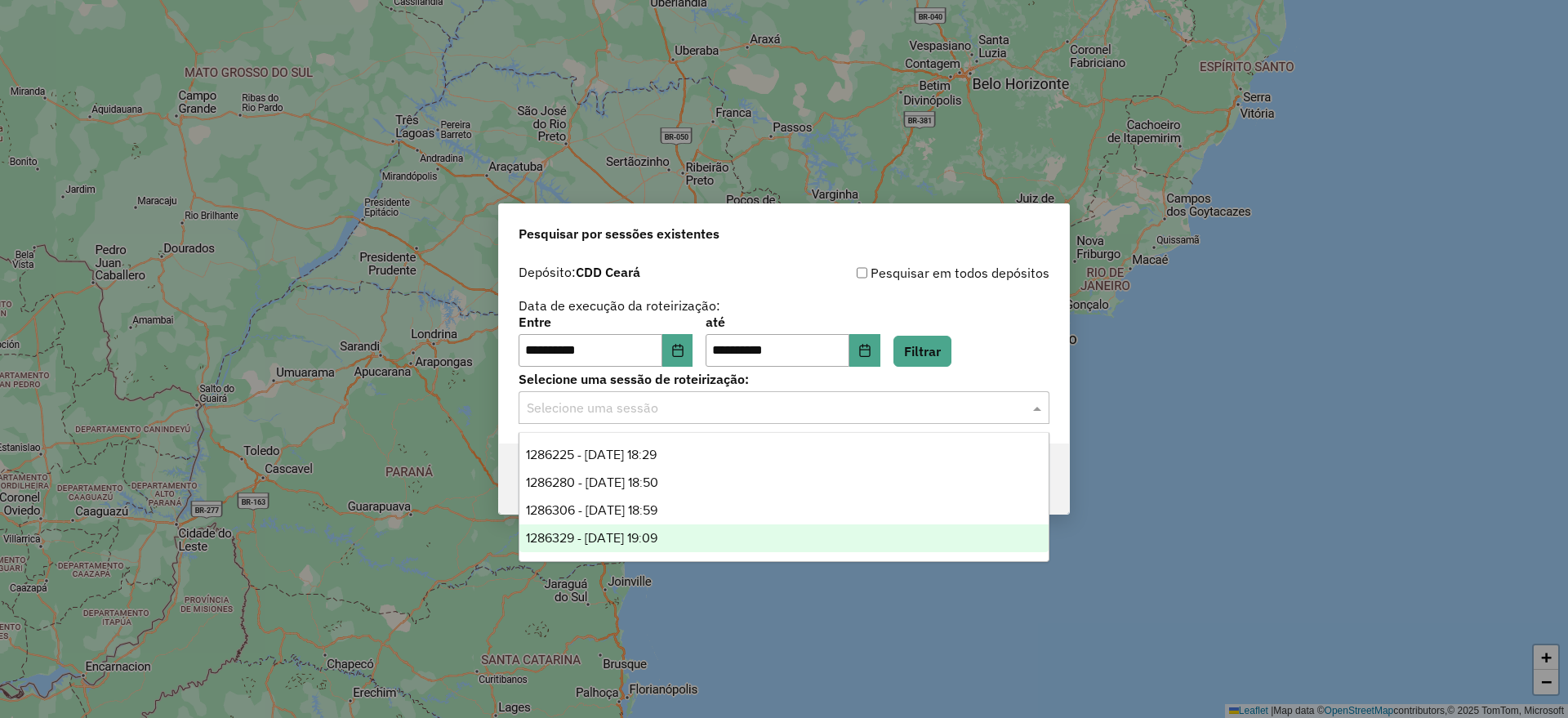
click at [657, 534] on span "1286329 - 01/10/2025 19:09" at bounding box center [591, 537] width 131 height 14
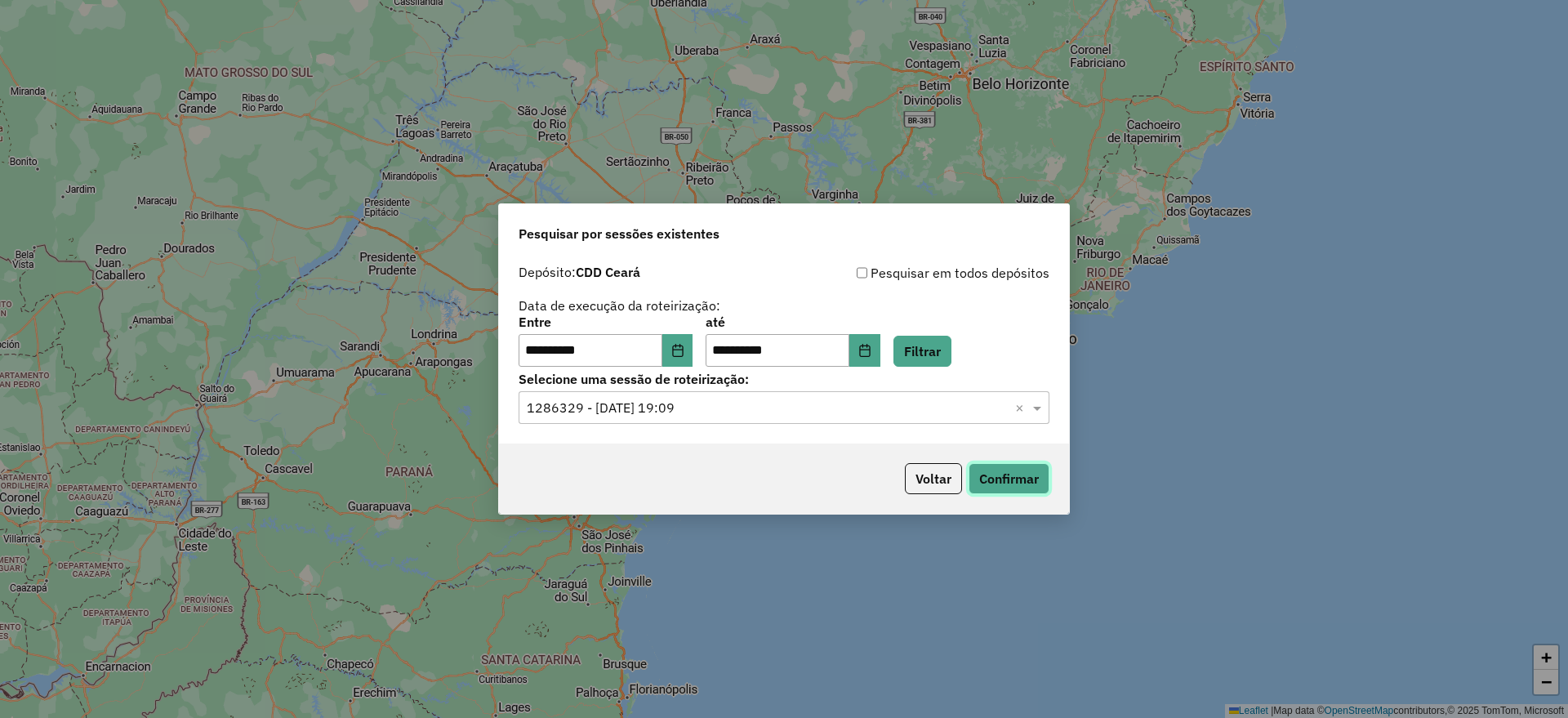
click at [1004, 478] on button "Confirmar" at bounding box center [1008, 478] width 80 height 31
click at [738, 411] on input "text" at bounding box center [767, 409] width 482 height 20
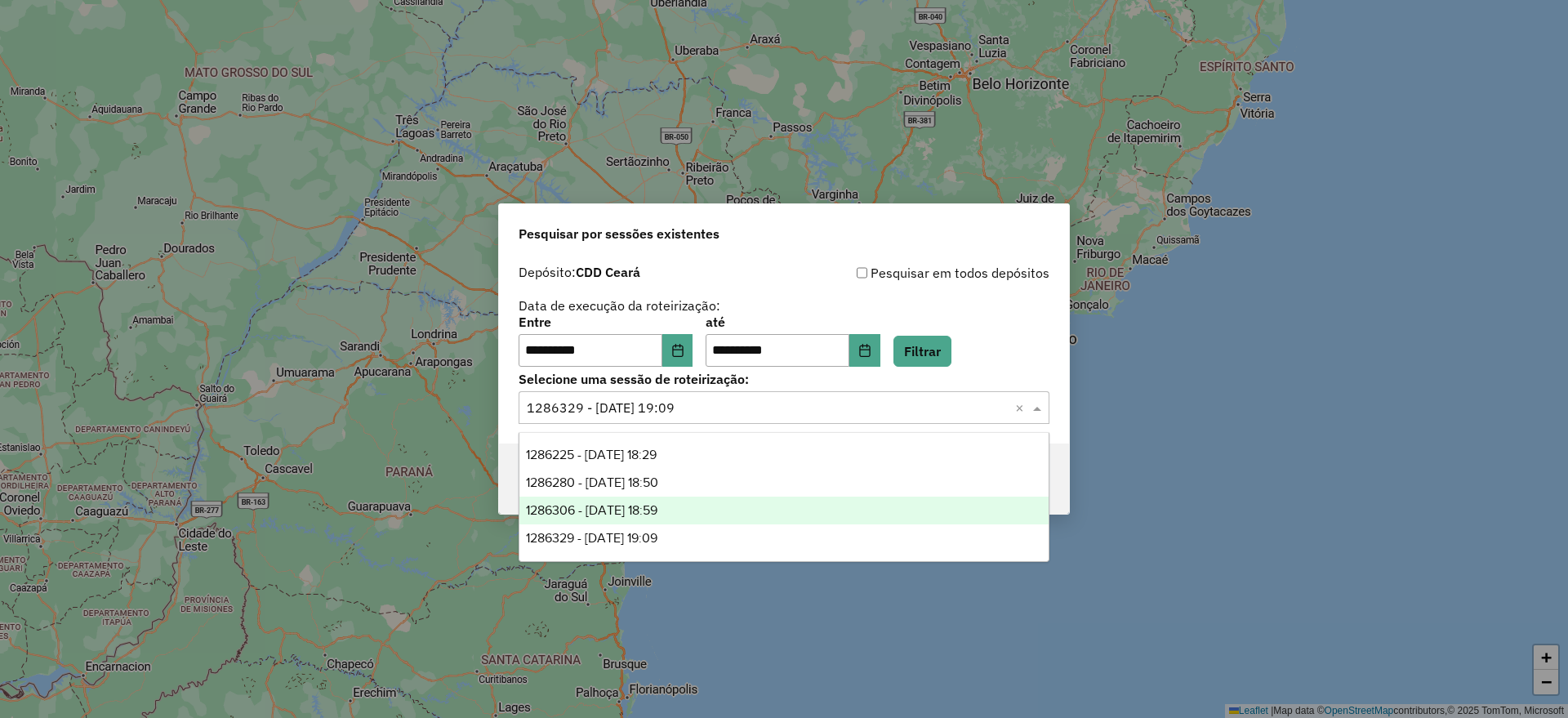
click at [694, 512] on div "1286306 - 01/10/2025 18:59" at bounding box center [783, 510] width 529 height 28
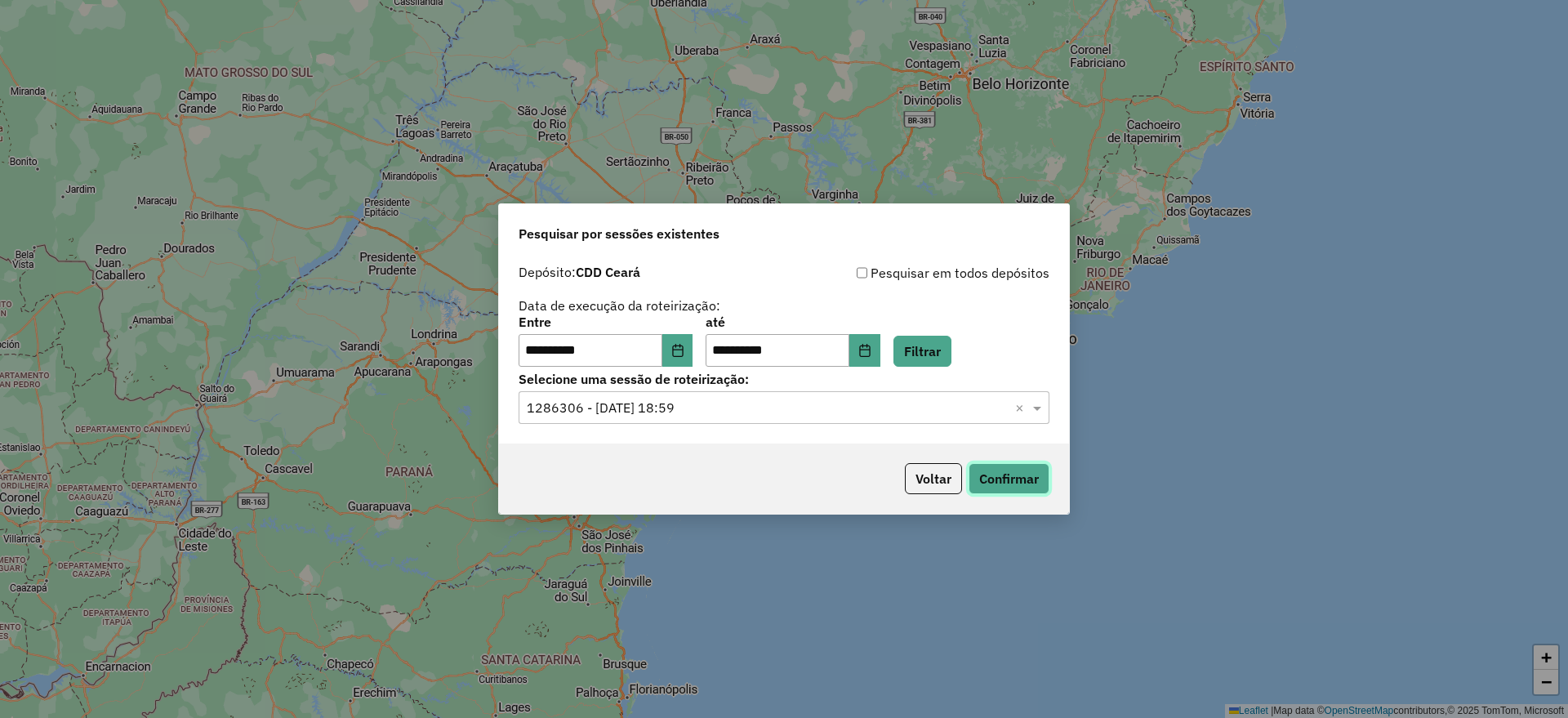
click at [1012, 482] on button "Confirmar" at bounding box center [1008, 478] width 80 height 31
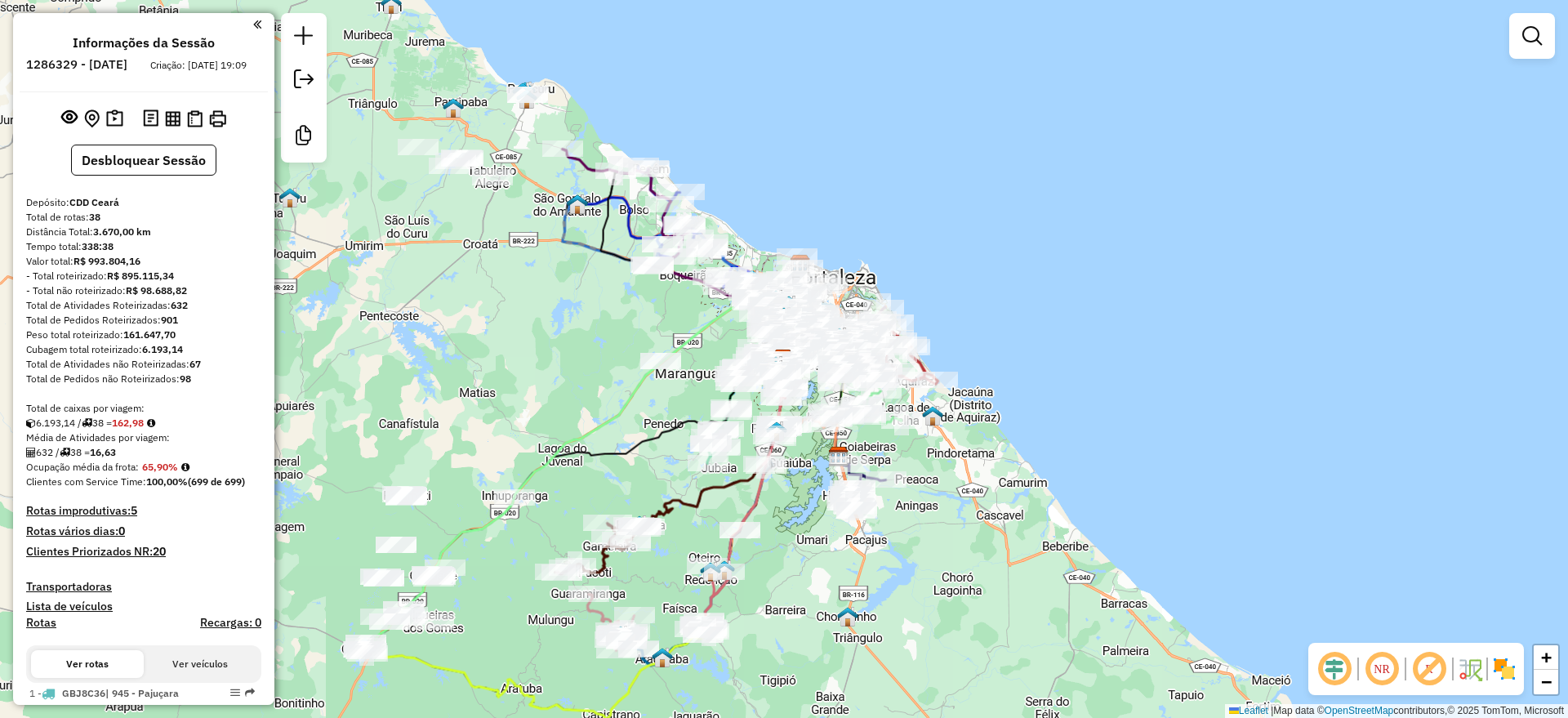
click at [1327, 668] on em at bounding box center [1334, 668] width 39 height 39
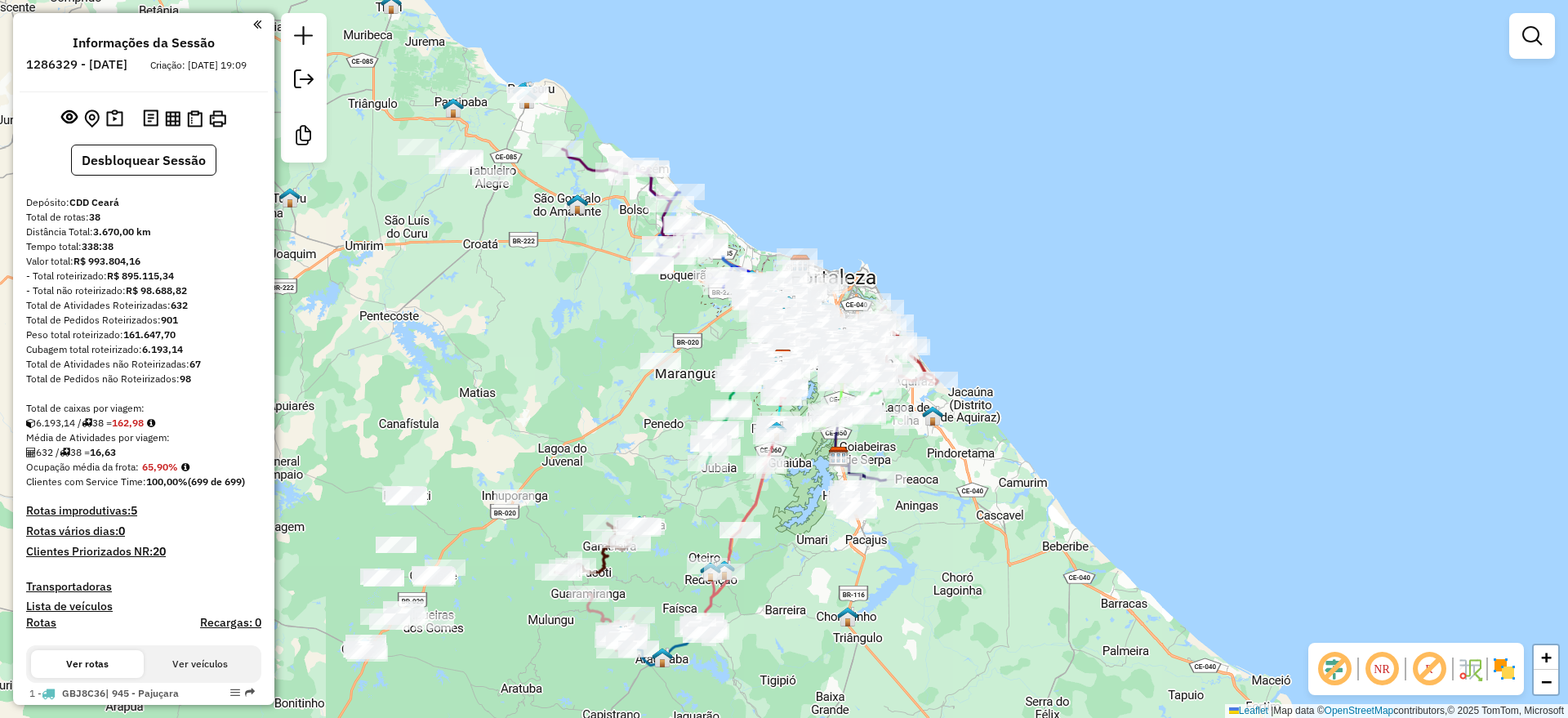
click at [1427, 669] on em at bounding box center [1429, 668] width 39 height 39
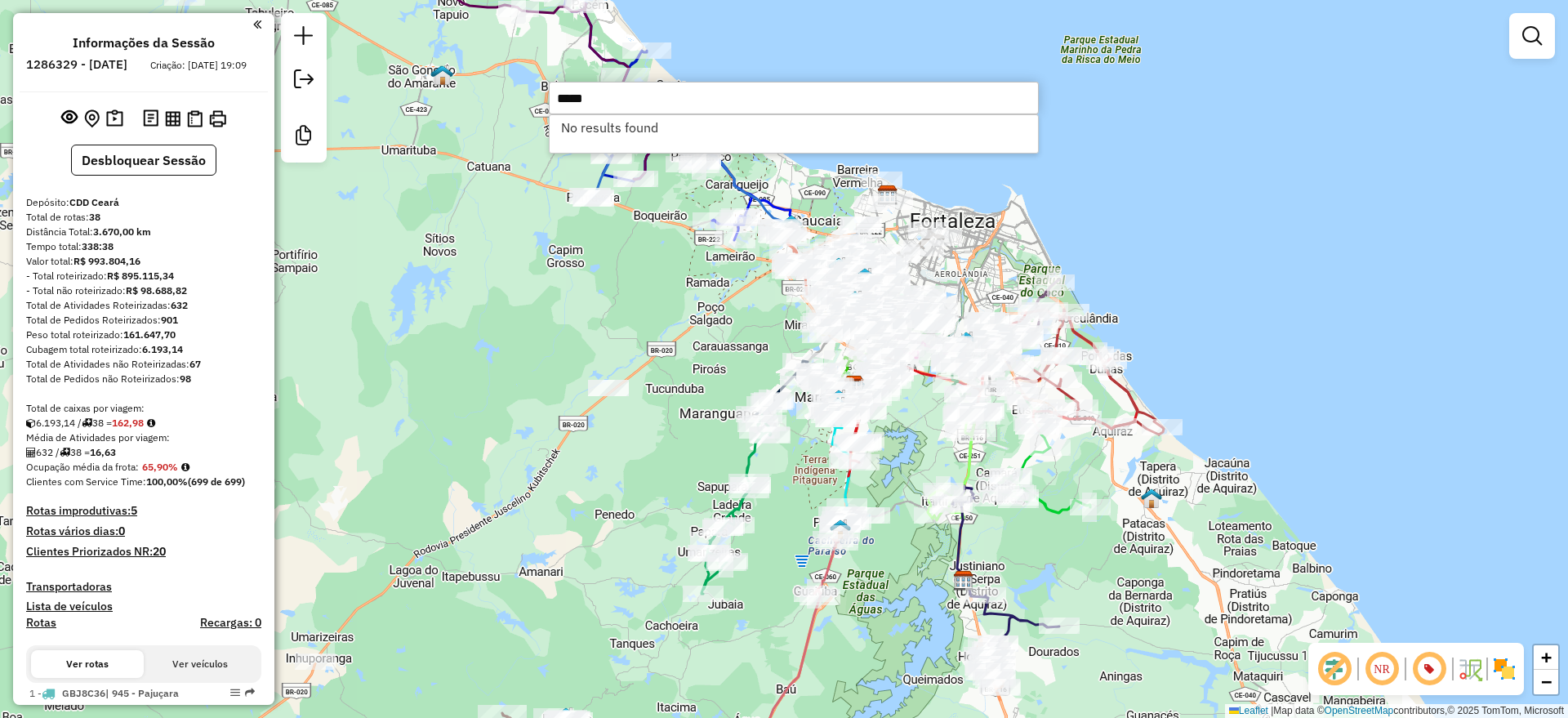
type input "*****"
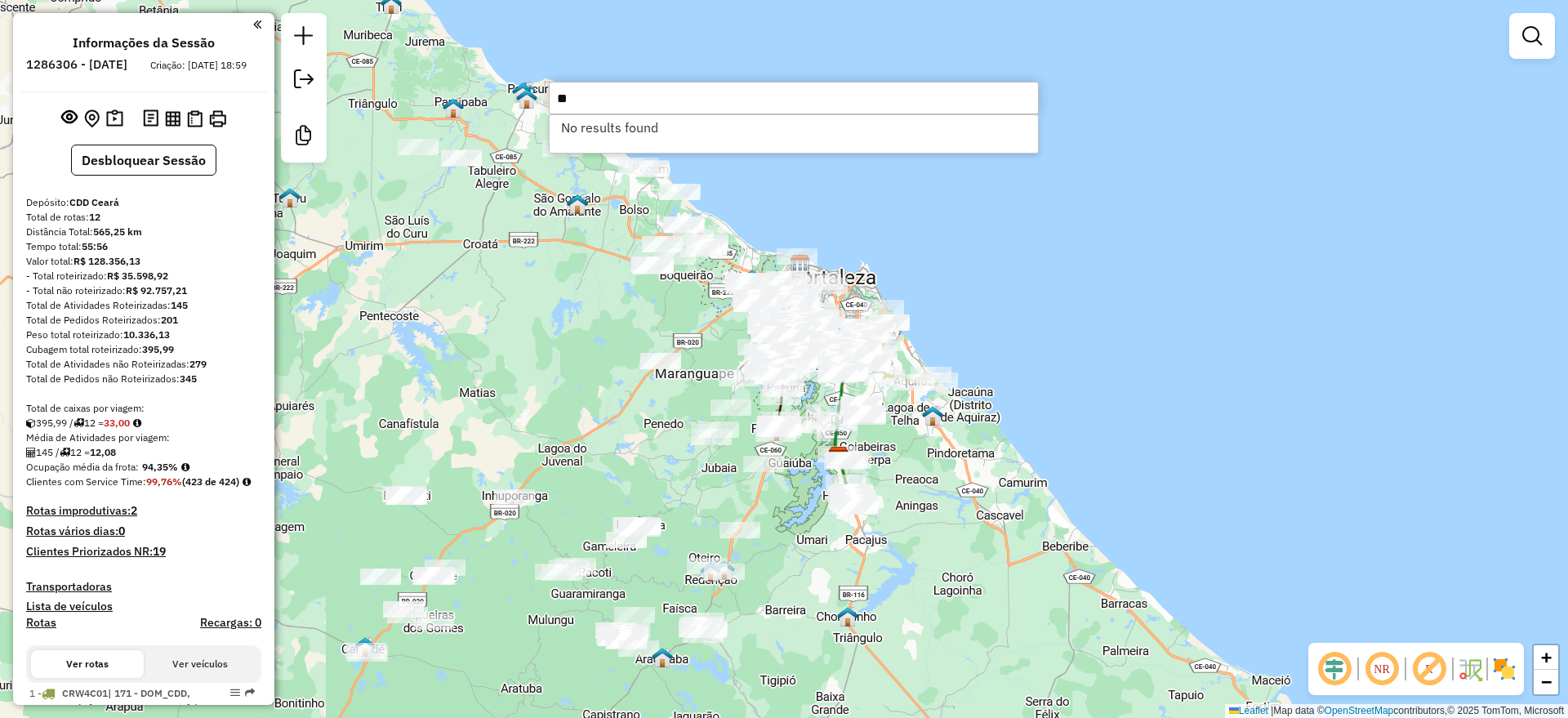
type input "*"
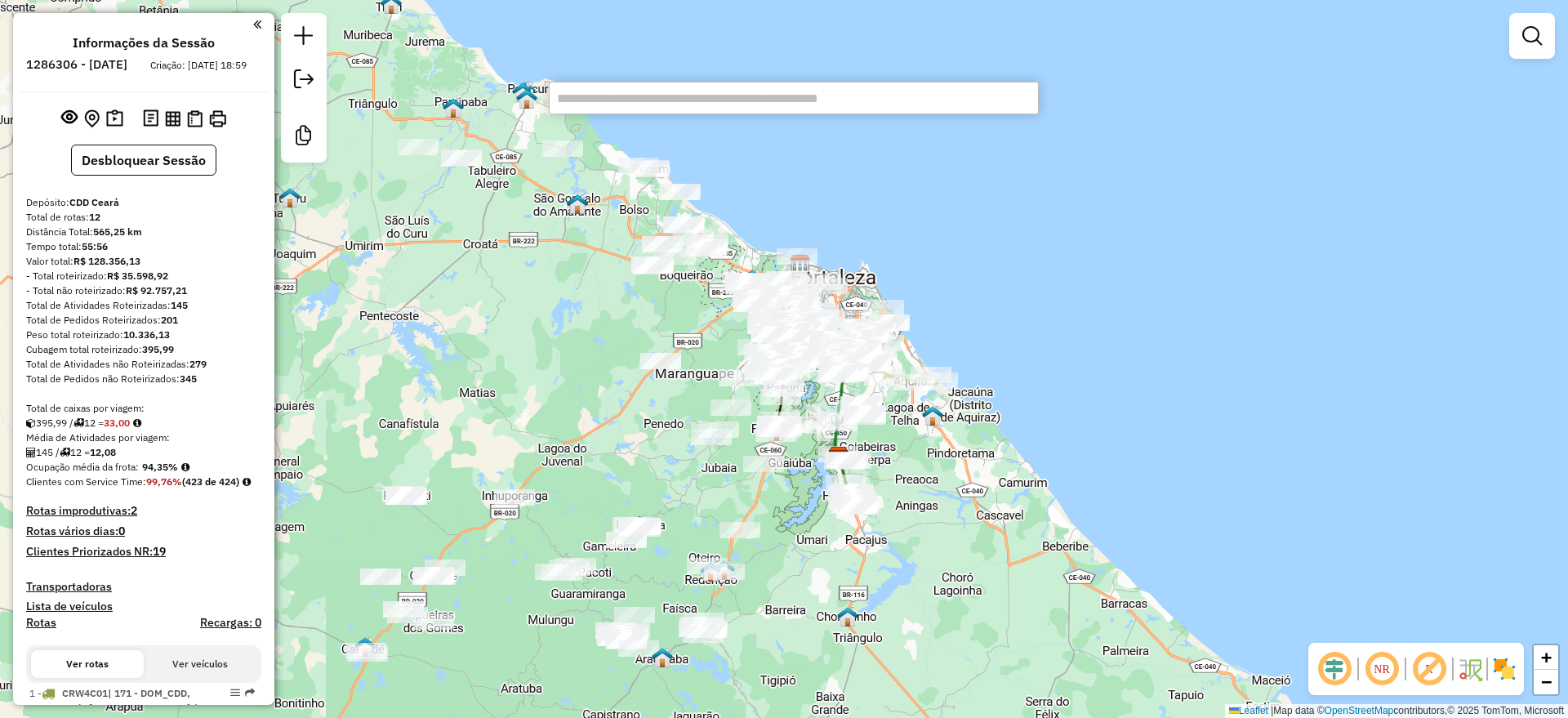
click at [1327, 668] on em at bounding box center [1334, 668] width 39 height 39
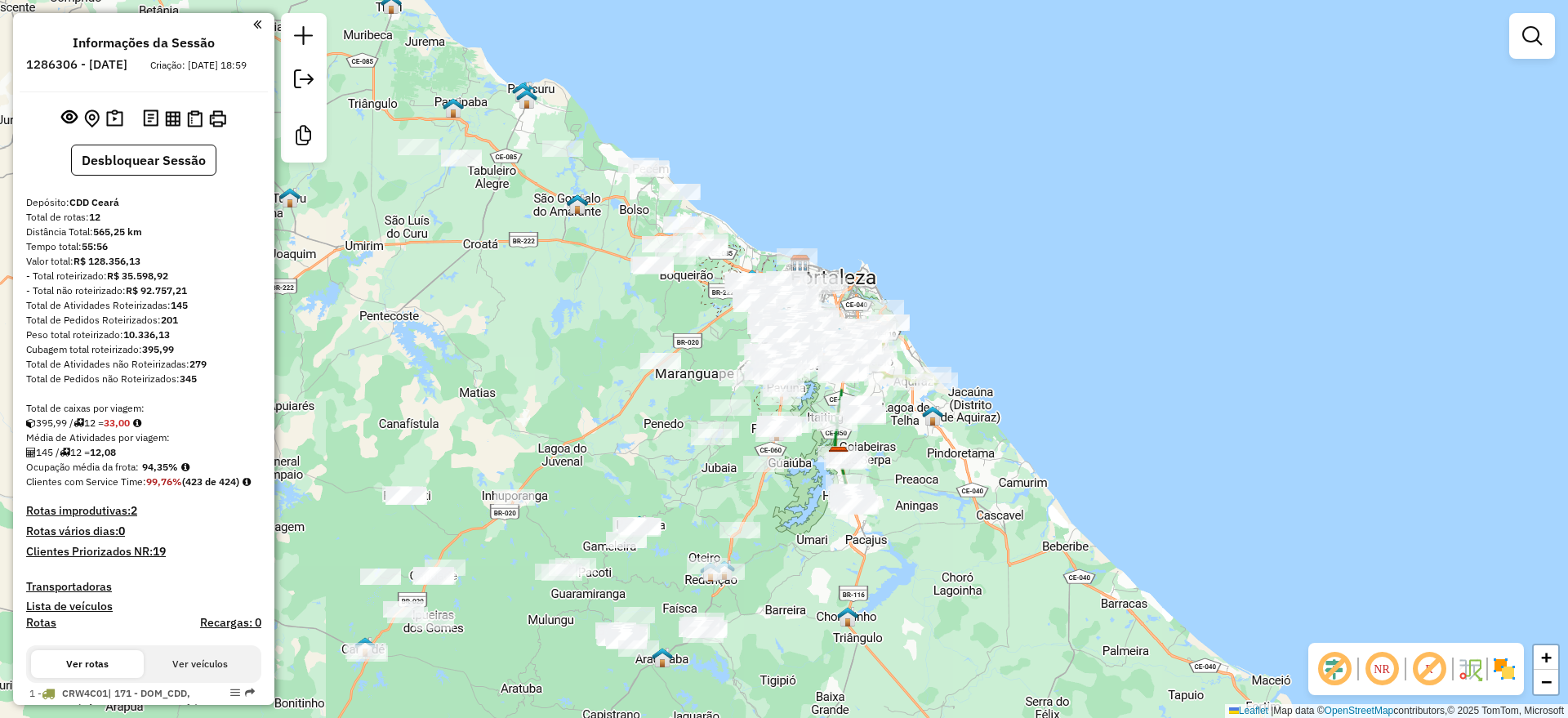
click at [1431, 673] on em at bounding box center [1429, 668] width 39 height 39
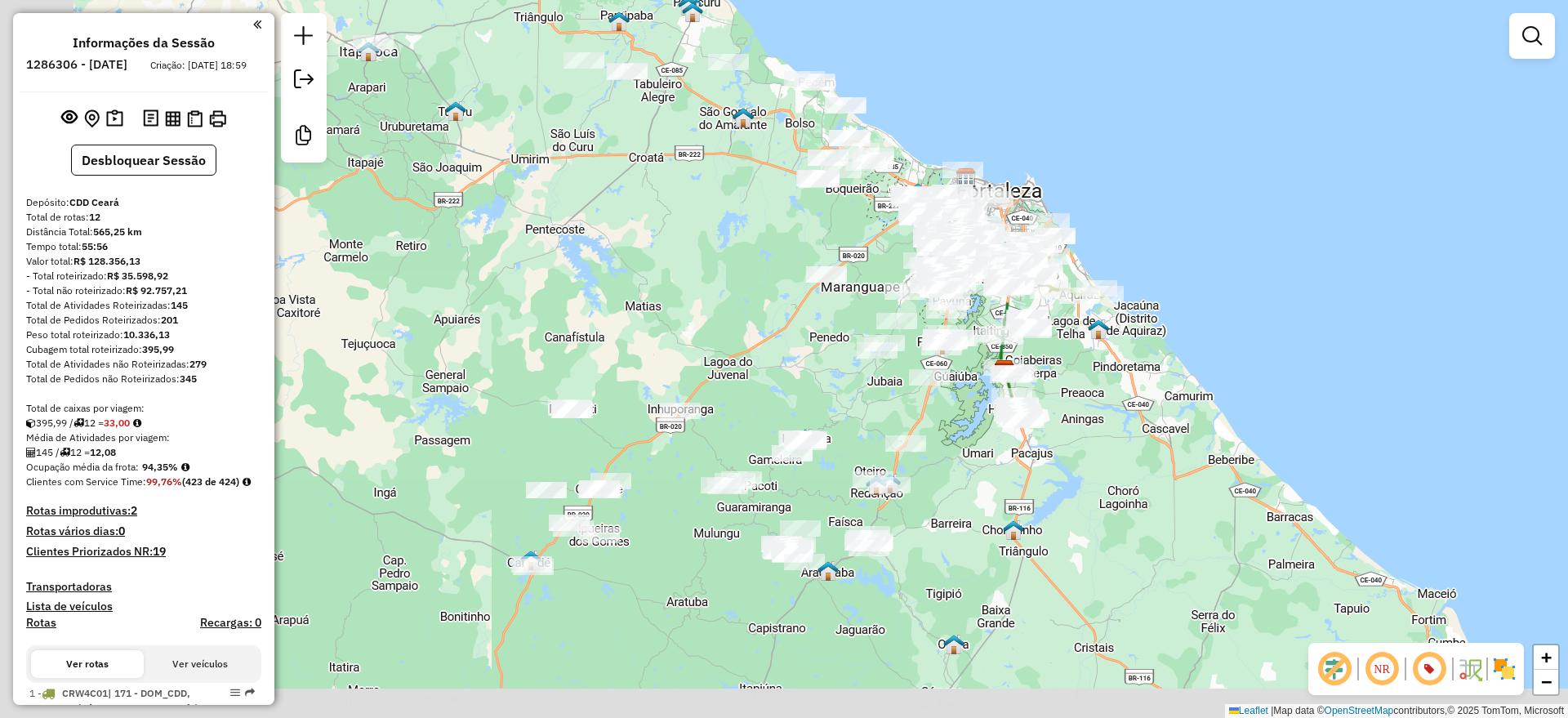
drag, startPoint x: 458, startPoint y: 316, endPoint x: 625, endPoint y: 230, distance: 187.8
click at [625, 230] on div "Janela de atendimento Grade de atendimento Capacidade Transportadoras Veículos …" at bounding box center [784, 359] width 1568 height 718
